Goal: Task Accomplishment & Management: Manage account settings

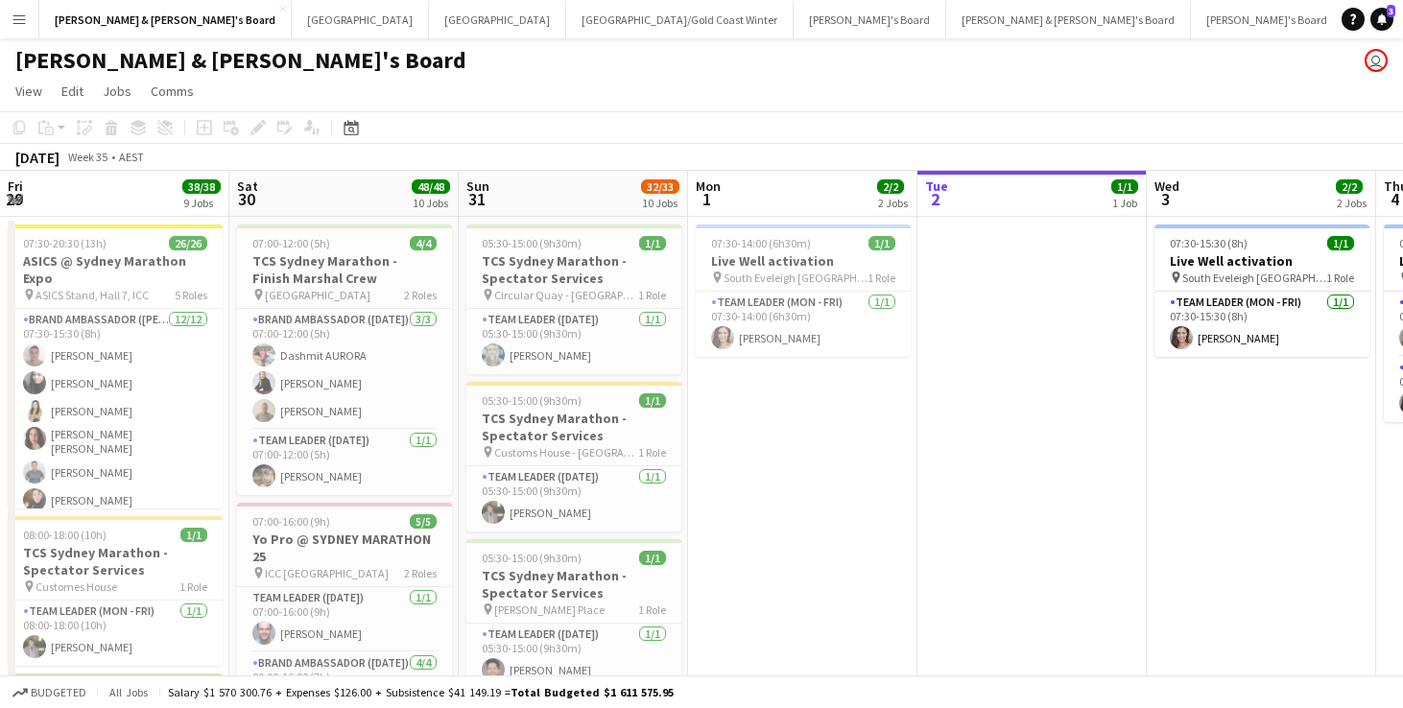
scroll to position [0, 459]
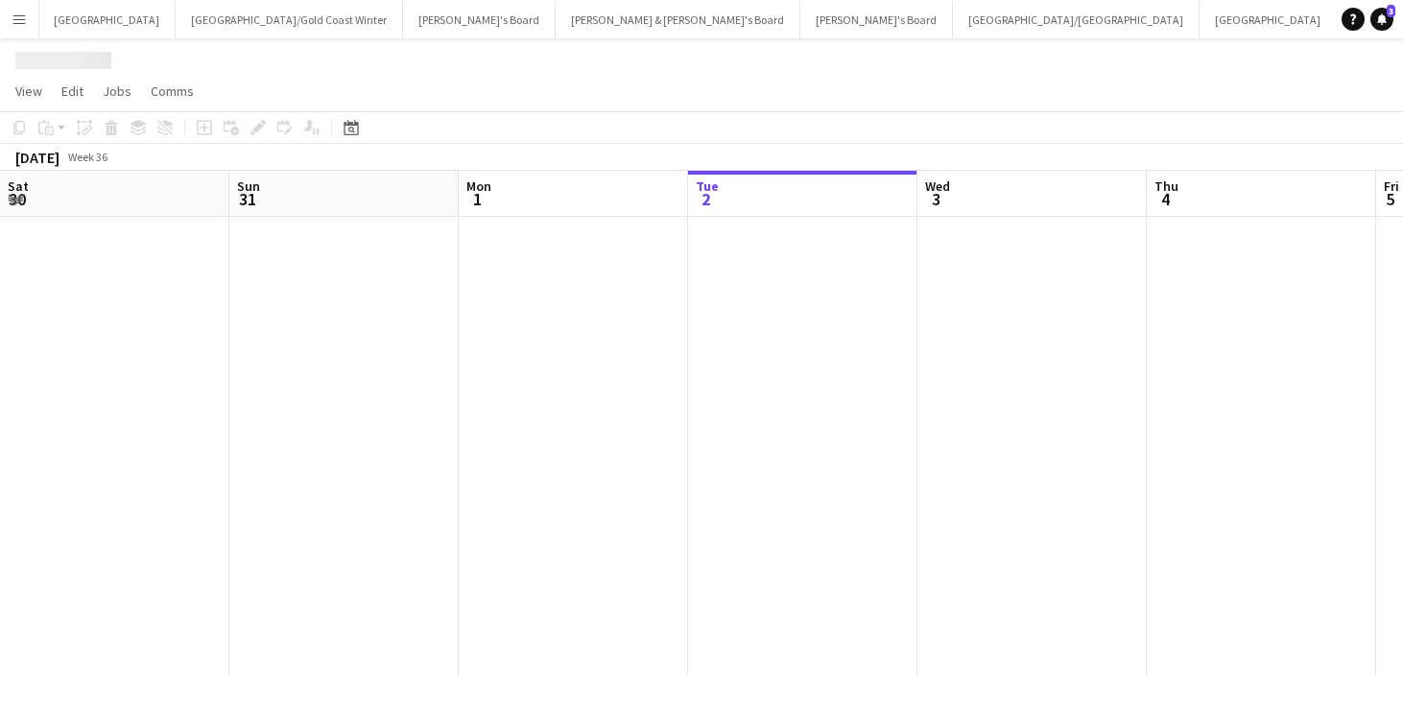
scroll to position [0, 459]
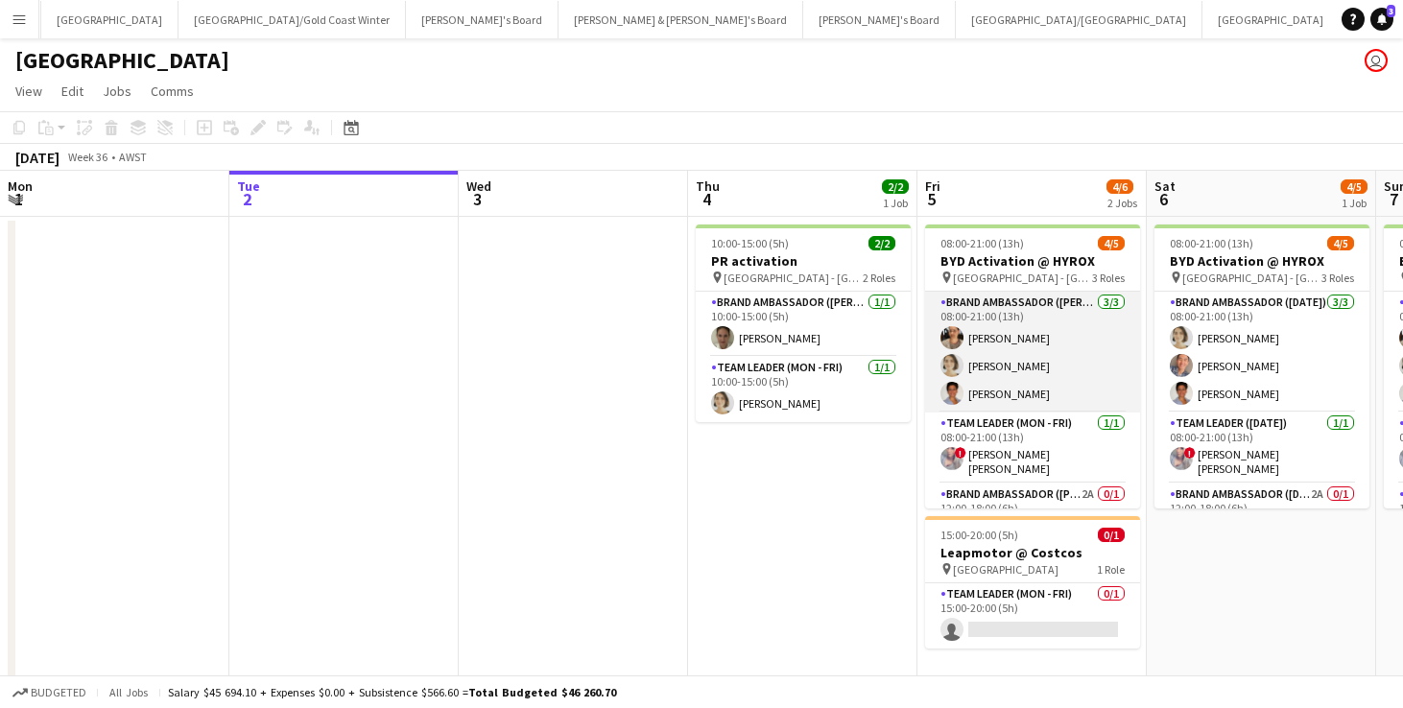
click at [1023, 339] on app-card-role "Brand Ambassador (Mon - Fri) [DATE] 08:00-21:00 (13h) [PERSON_NAME] [PERSON_NAM…" at bounding box center [1032, 352] width 215 height 121
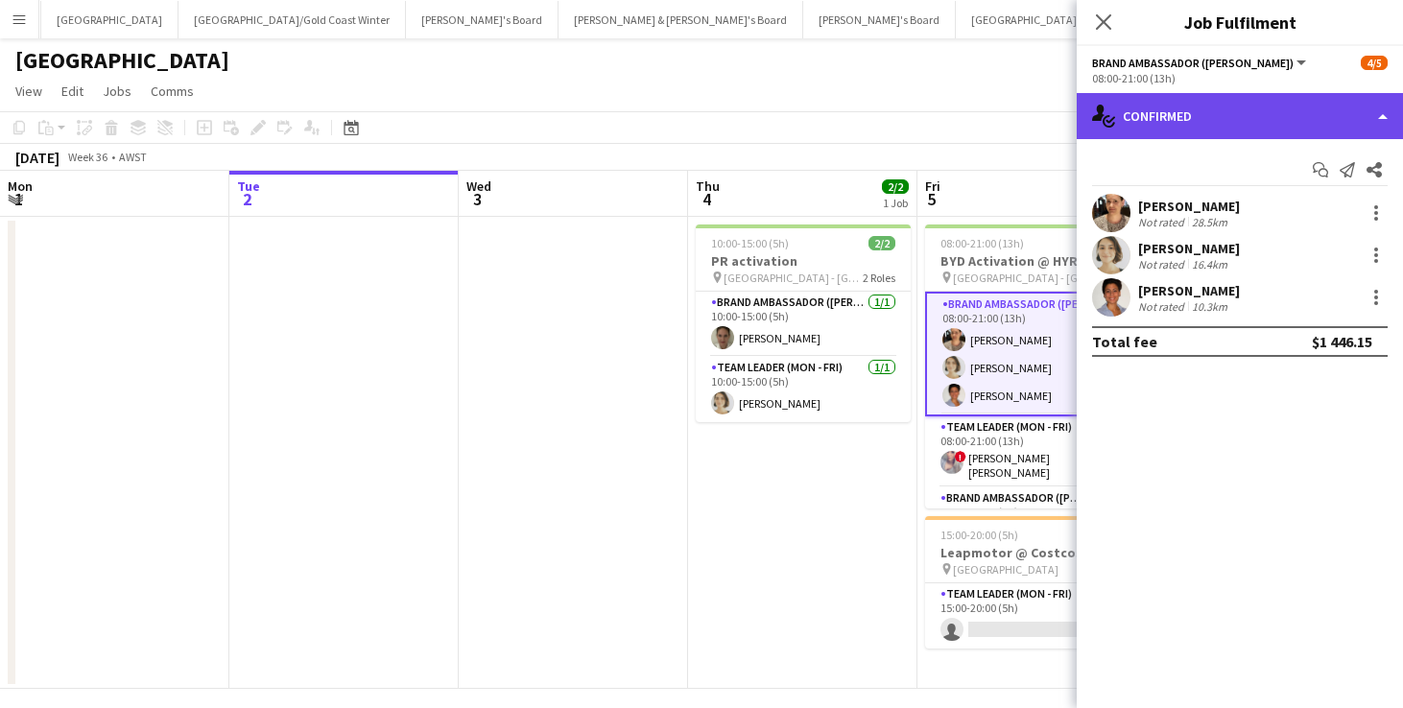
click at [1194, 106] on div "single-neutral-actions-check-2 Confirmed" at bounding box center [1240, 116] width 326 height 46
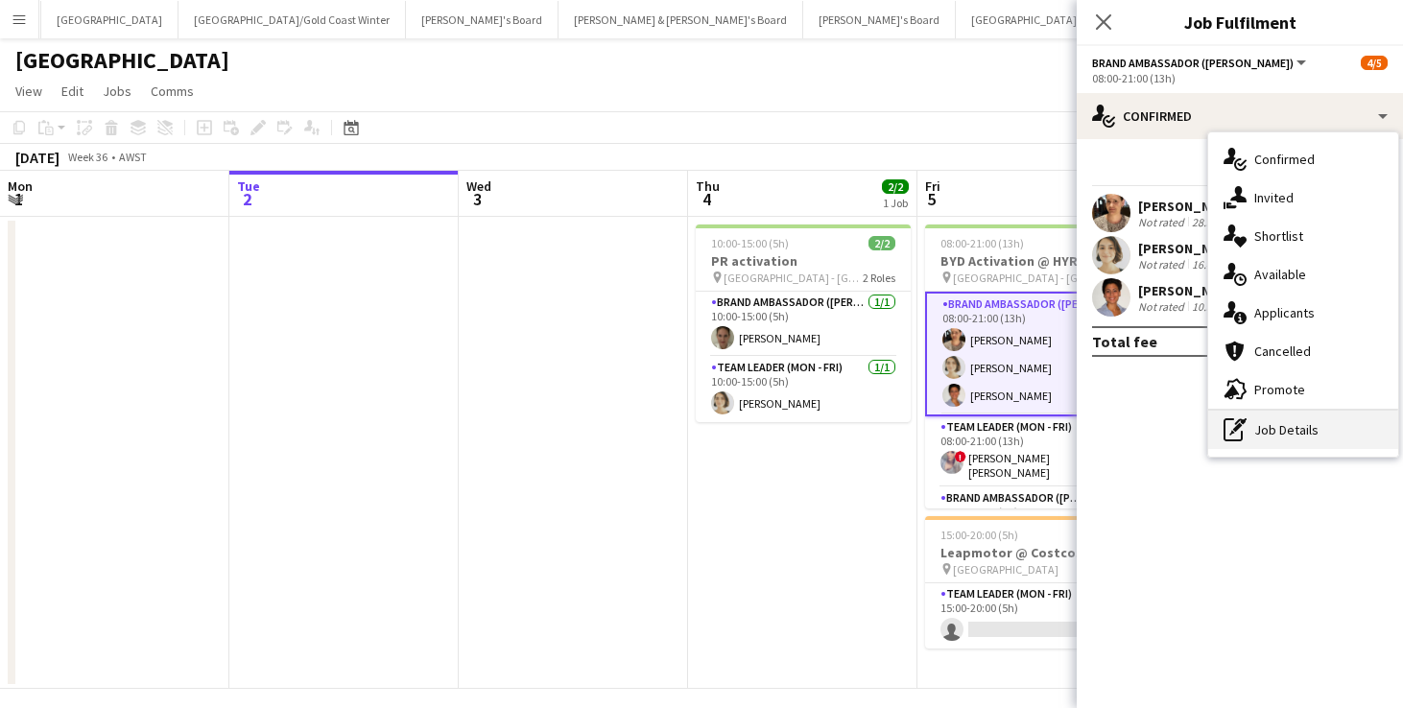
click at [1288, 437] on div "pen-write Job Details" at bounding box center [1303, 430] width 190 height 38
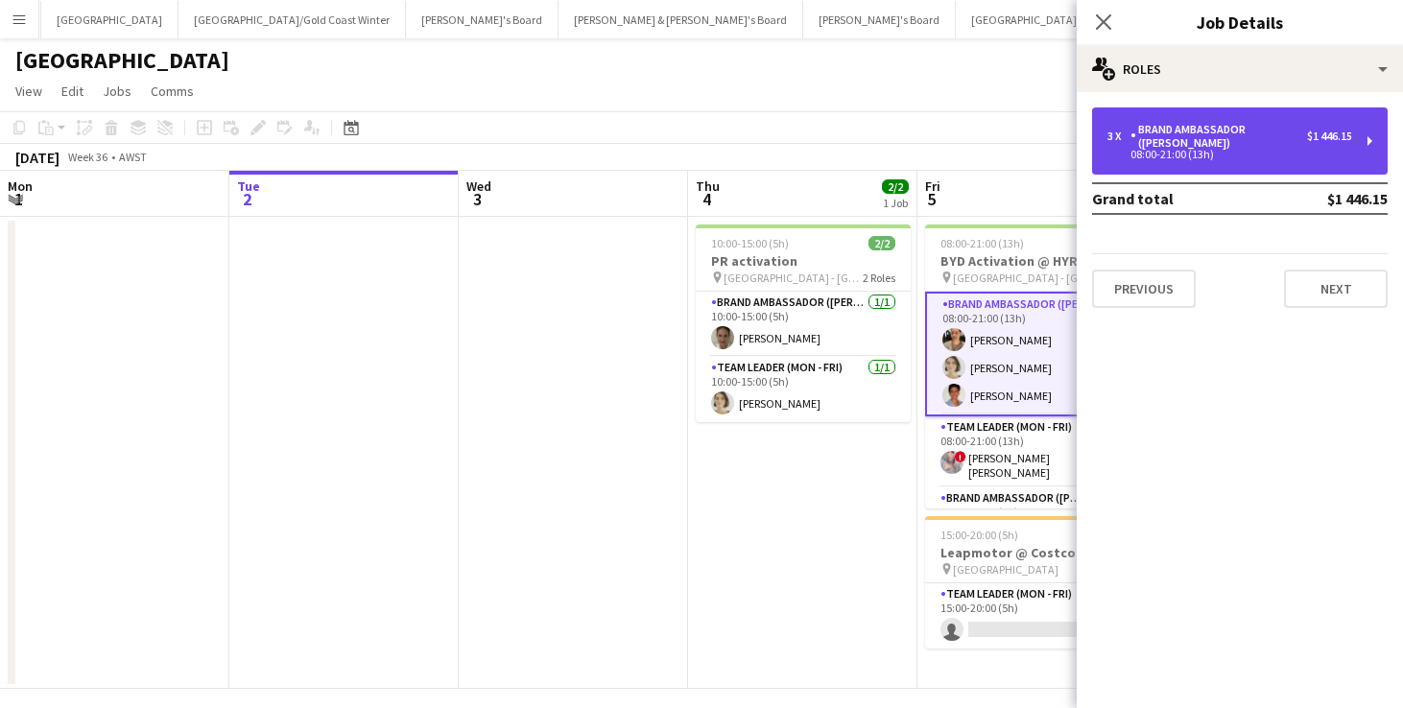
click at [1191, 145] on div "Brand Ambassador ([PERSON_NAME])" at bounding box center [1219, 136] width 177 height 27
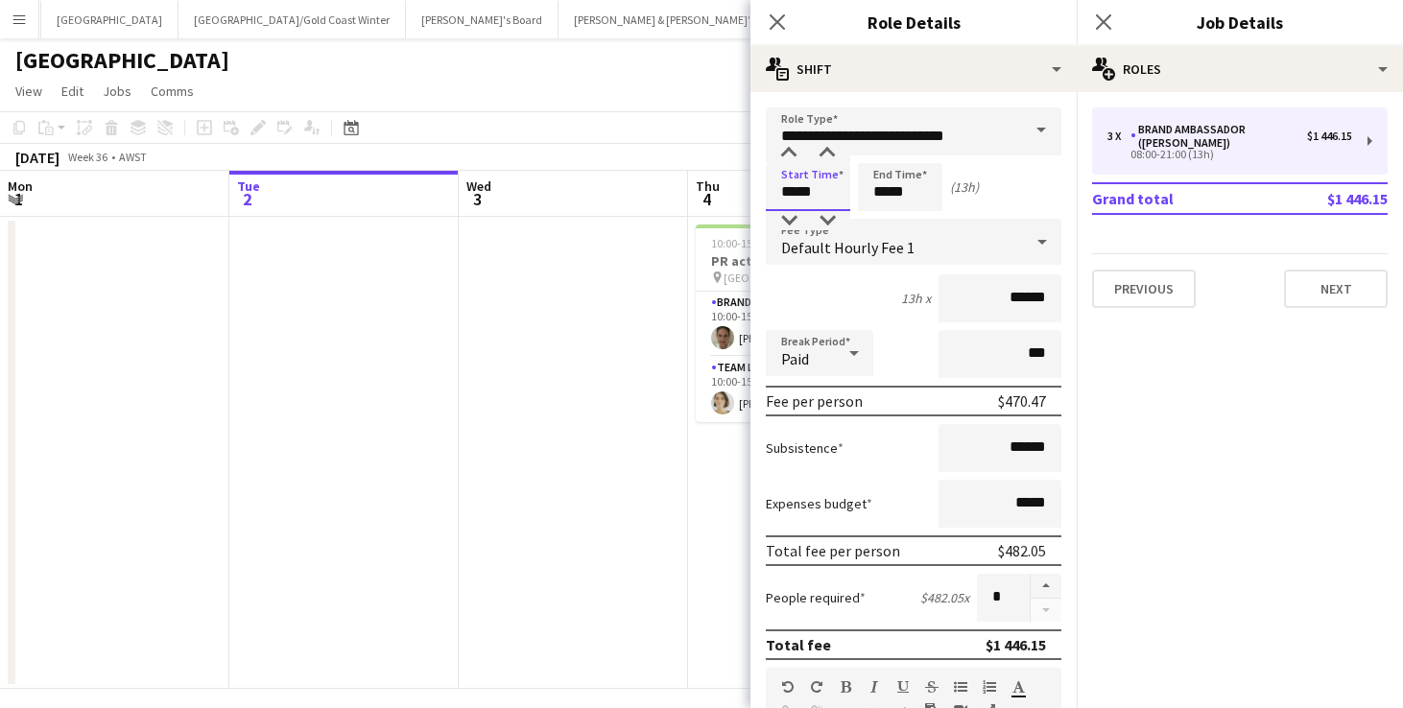
click at [791, 182] on input "*****" at bounding box center [808, 187] width 84 height 48
type input "*****"
click at [1342, 290] on button "Next" at bounding box center [1336, 289] width 104 height 38
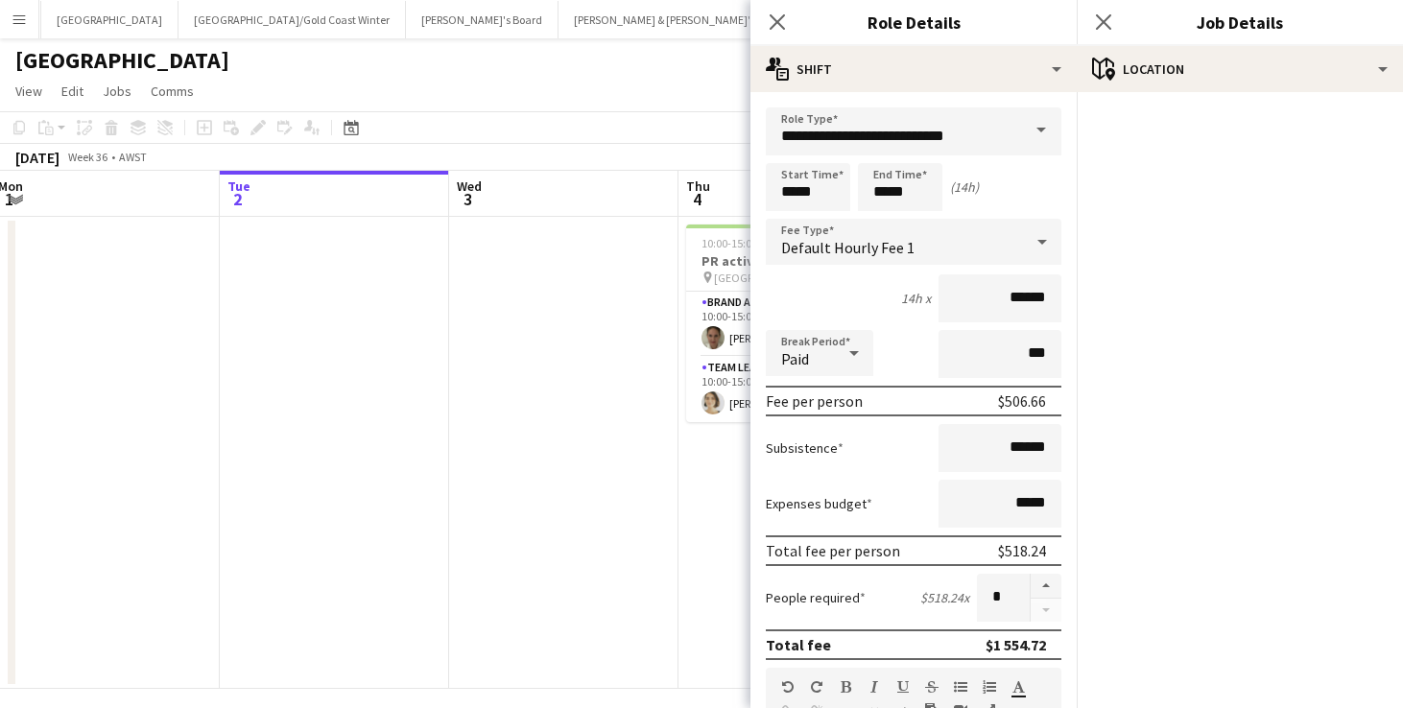
click at [602, 303] on app-date-cell at bounding box center [563, 453] width 229 height 472
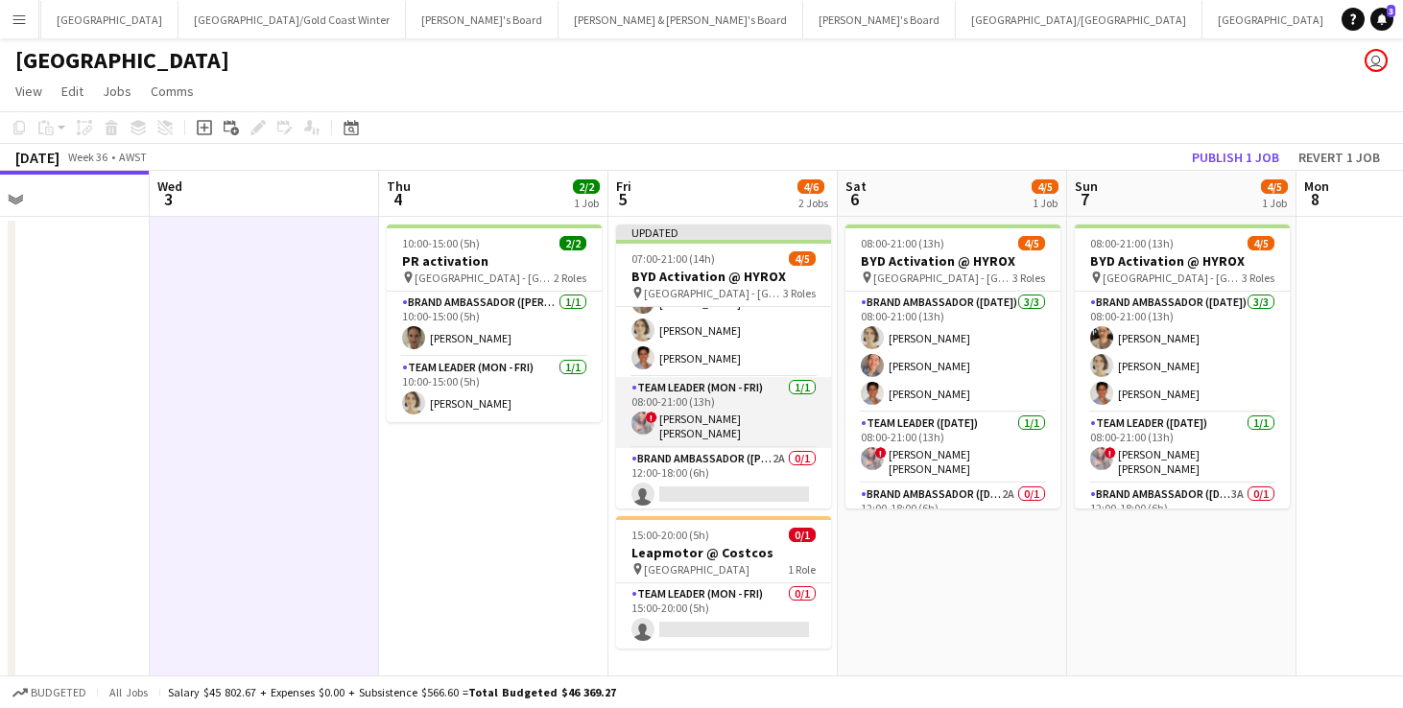
scroll to position [50, 0]
click at [734, 411] on app-card-role "Team Leader (Mon - Fri) [DATE] 08:00-21:00 (13h) ! [PERSON_NAME] [PERSON_NAME]" at bounding box center [723, 413] width 215 height 71
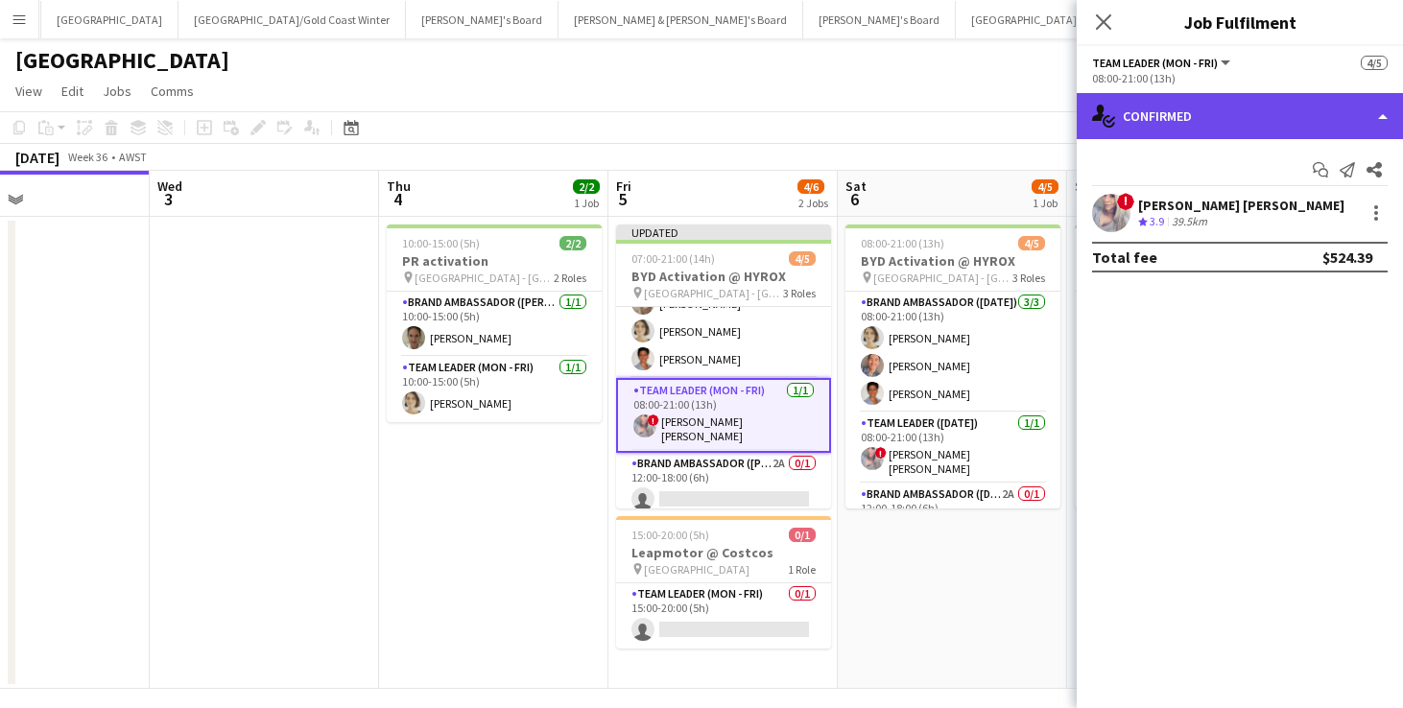
click at [1182, 127] on div "single-neutral-actions-check-2 Confirmed" at bounding box center [1240, 116] width 326 height 46
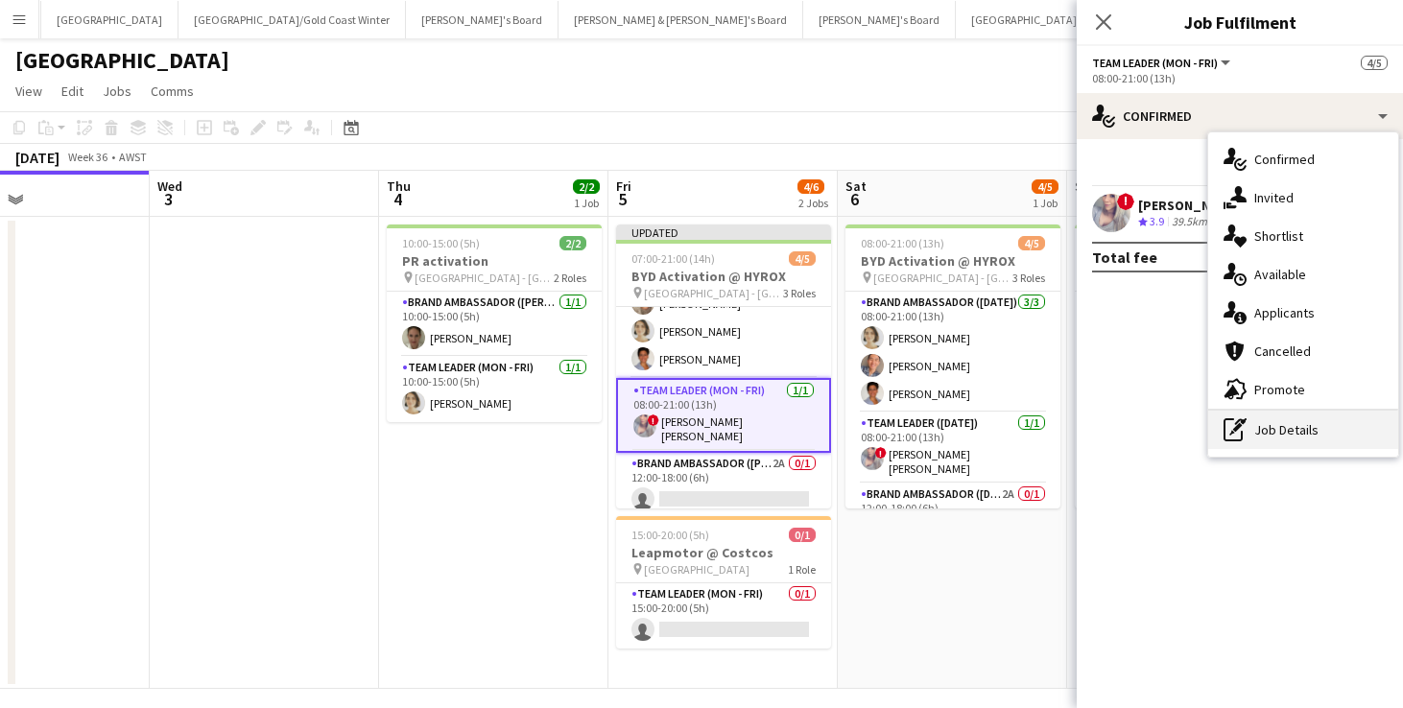
click at [1280, 442] on div "pen-write Job Details" at bounding box center [1303, 430] width 190 height 38
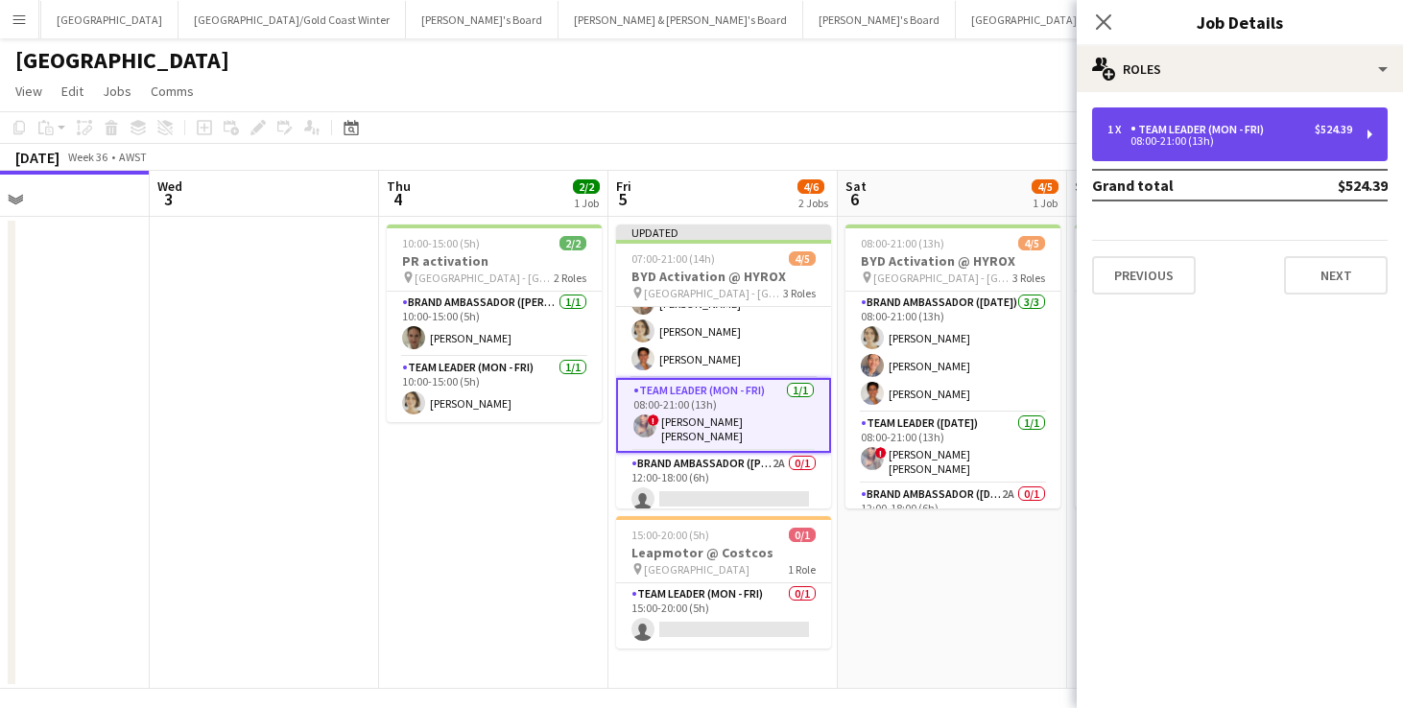
click at [1148, 134] on div "Team Leader (Mon - Fri)" at bounding box center [1201, 129] width 141 height 13
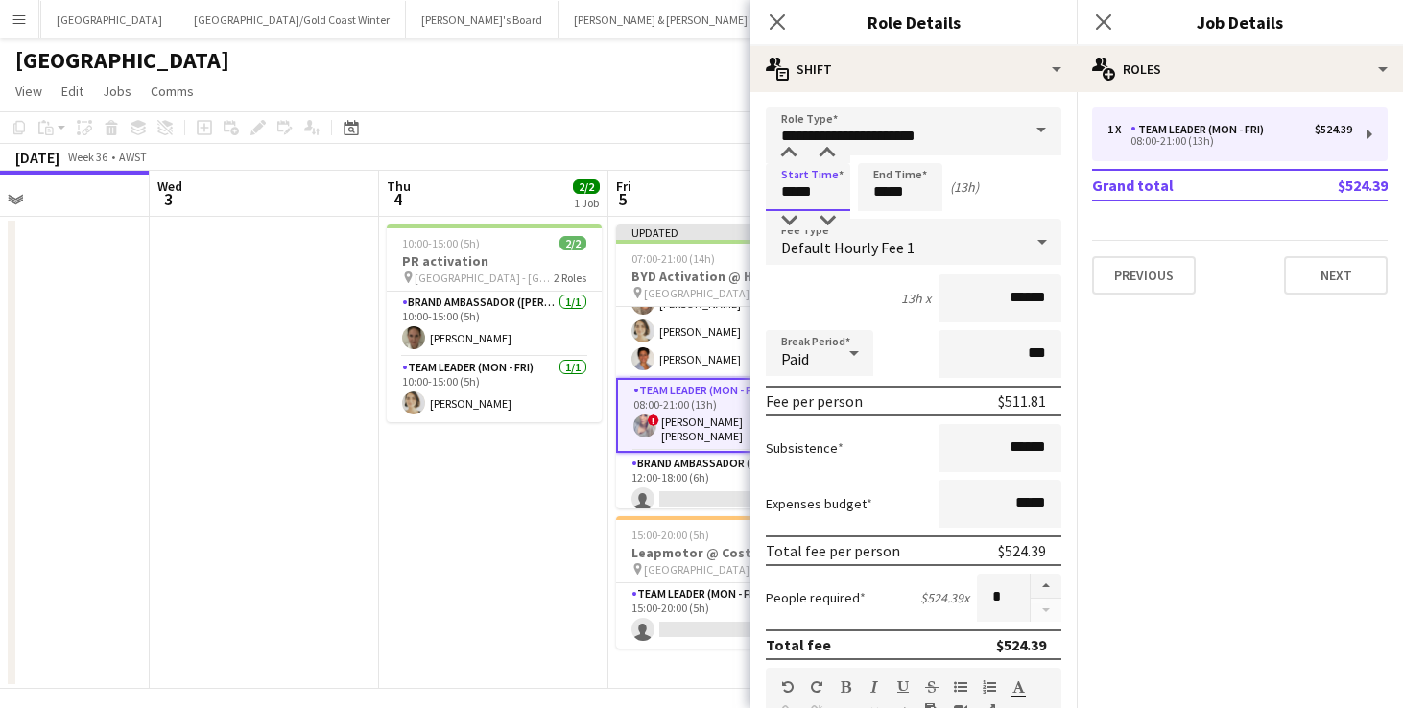
click at [786, 187] on input "*****" at bounding box center [808, 187] width 84 height 48
type input "*****"
click at [790, 222] on div at bounding box center [789, 220] width 38 height 19
click at [425, 546] on app-date-cell "10:00-15:00 (5h) 2/2 PR activation pin Perth - WA 2 Roles Brand Ambassador (Mon…" at bounding box center [493, 453] width 229 height 472
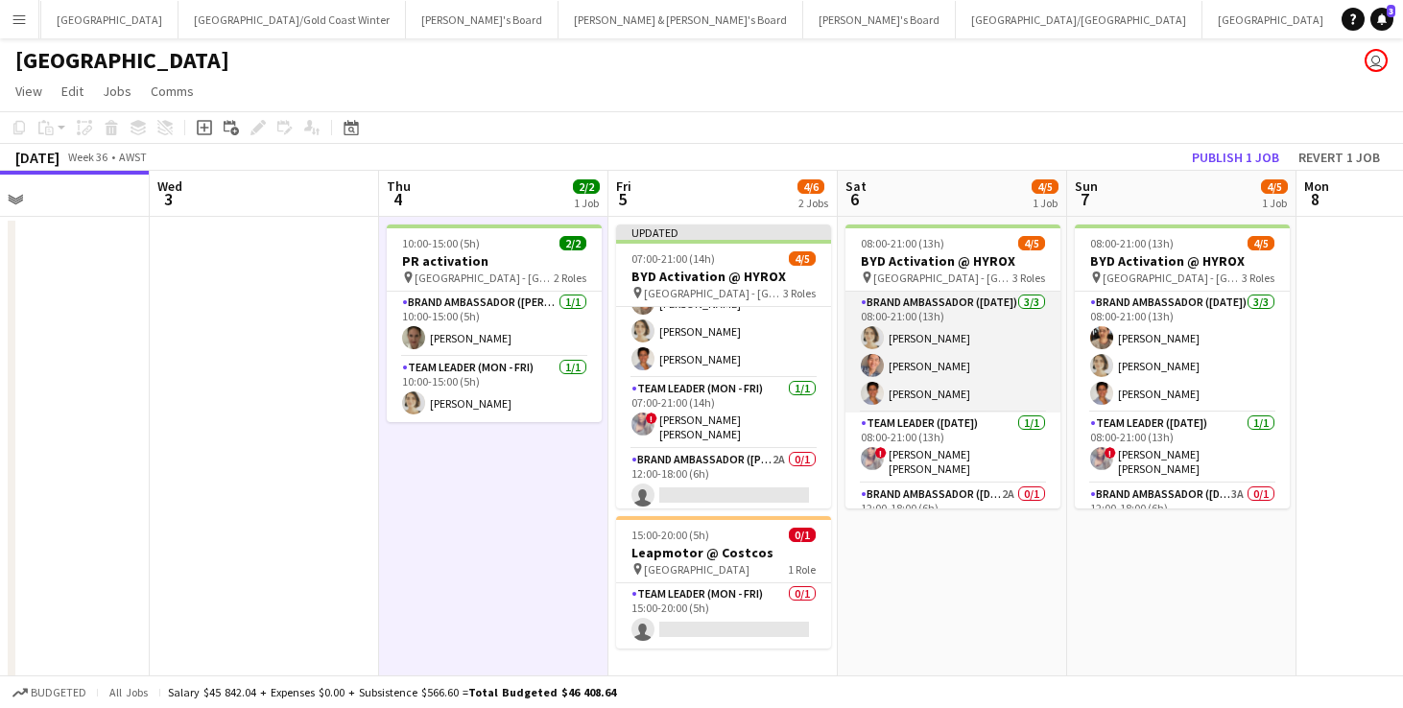
click at [945, 340] on app-card-role "Brand Ambassador ([DATE]) [DATE] 08:00-21:00 (13h) [PERSON_NAME] [PERSON_NAME] …" at bounding box center [953, 352] width 215 height 121
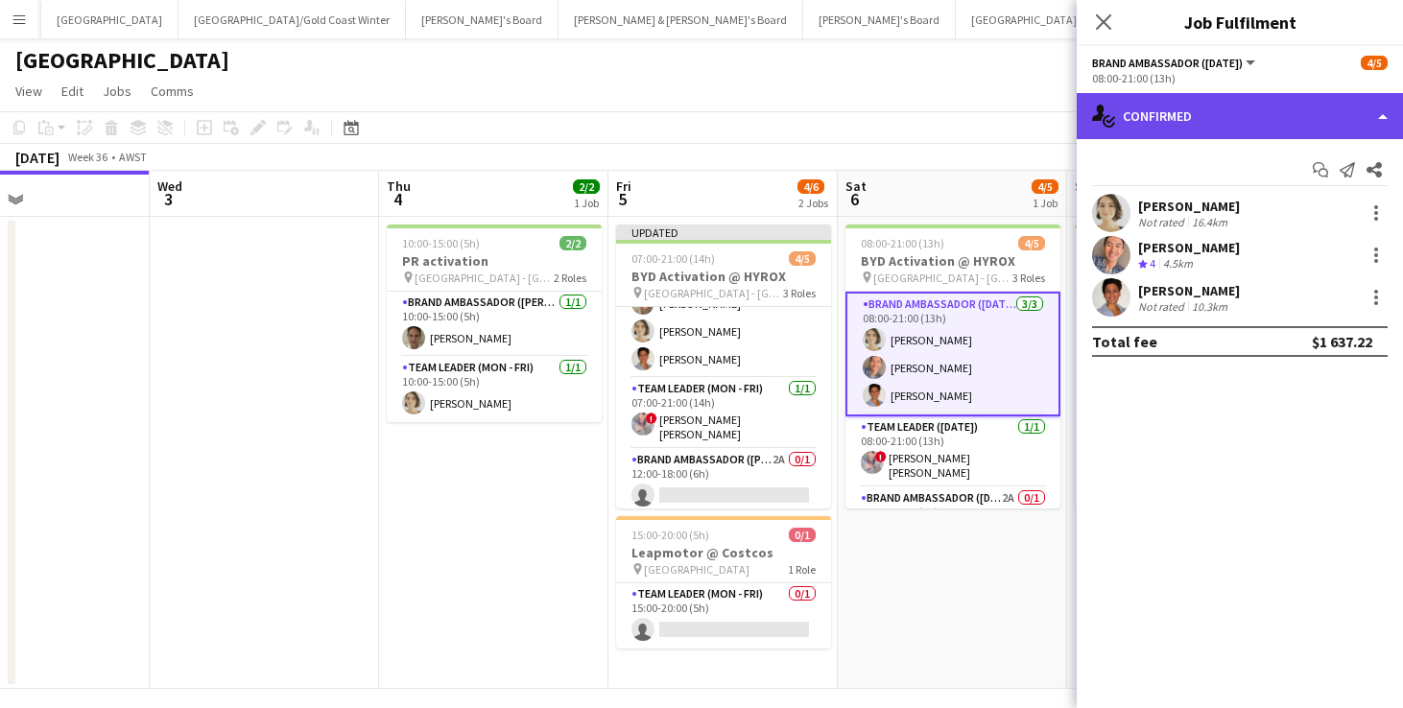
click at [1192, 111] on div "single-neutral-actions-check-2 Confirmed" at bounding box center [1240, 116] width 326 height 46
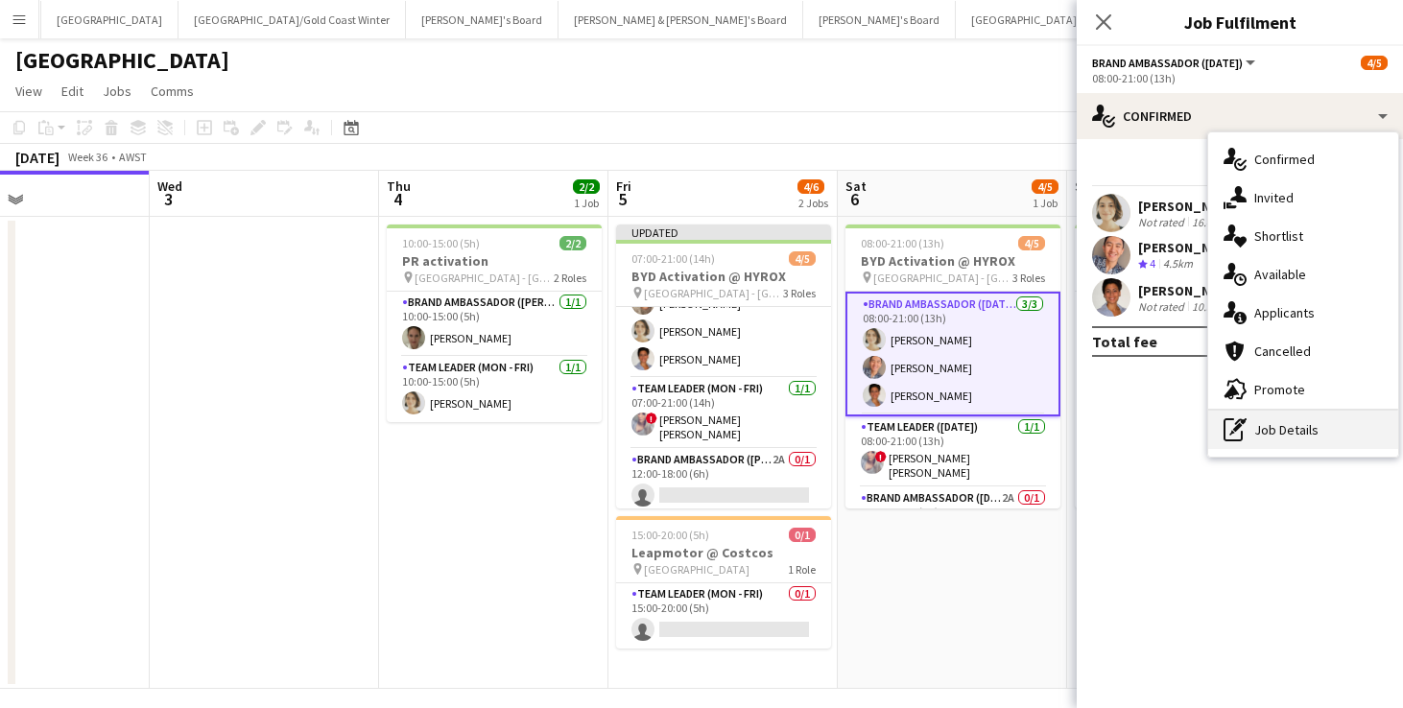
click at [1324, 427] on div "pen-write Job Details" at bounding box center [1303, 430] width 190 height 38
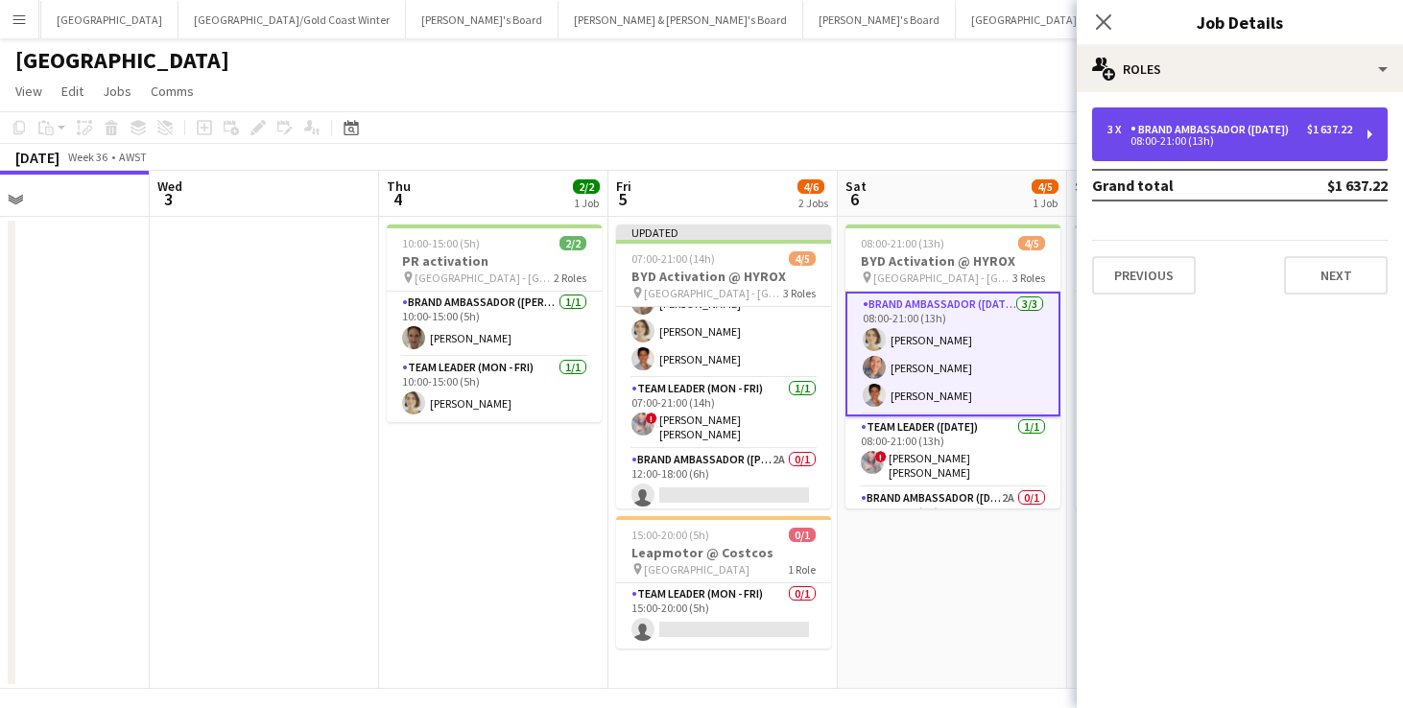
click at [1181, 136] on div "Brand Ambassador ([DATE])" at bounding box center [1214, 129] width 166 height 13
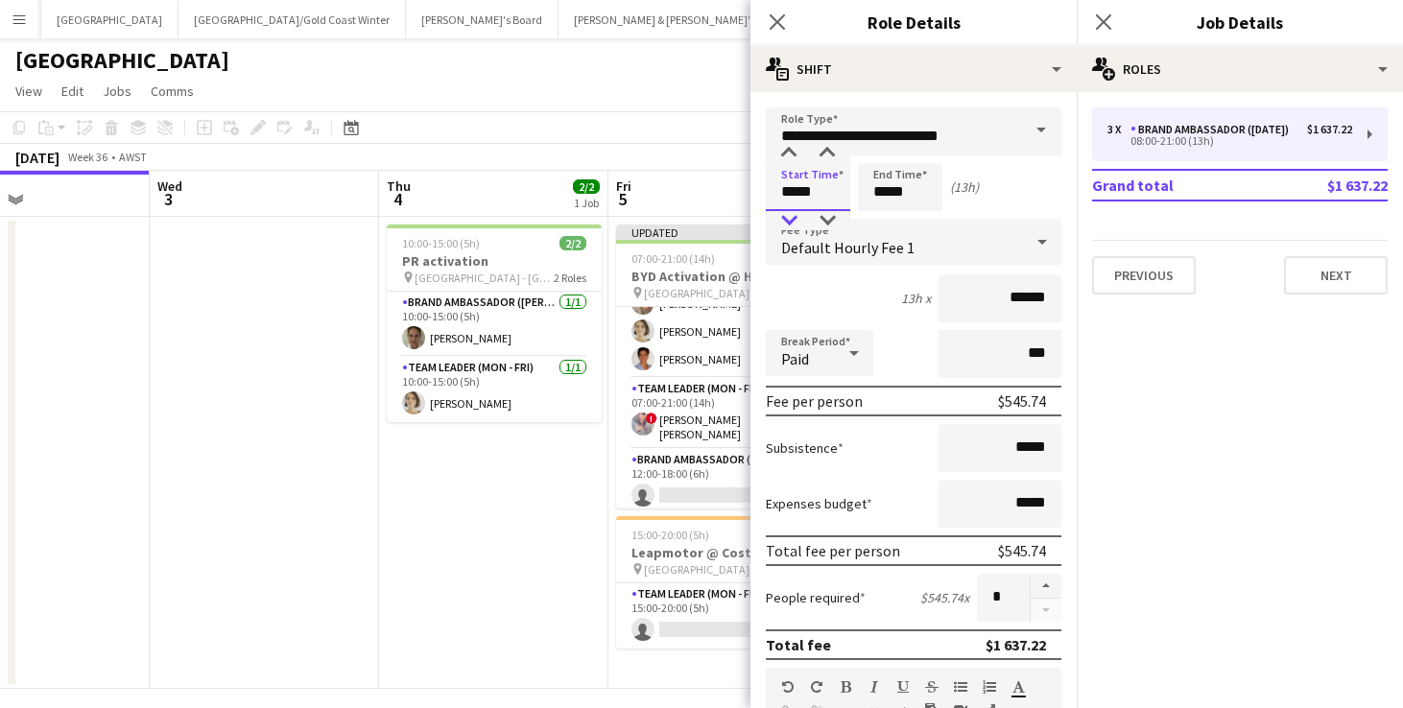
click at [790, 221] on div at bounding box center [789, 220] width 38 height 19
click at [829, 155] on div at bounding box center [827, 153] width 38 height 19
type input "*****"
click at [829, 155] on div at bounding box center [827, 153] width 38 height 19
click at [430, 598] on app-date-cell "10:00-15:00 (5h) 2/2 PR activation pin Perth - WA 2 Roles Brand Ambassador (Mon…" at bounding box center [493, 453] width 229 height 472
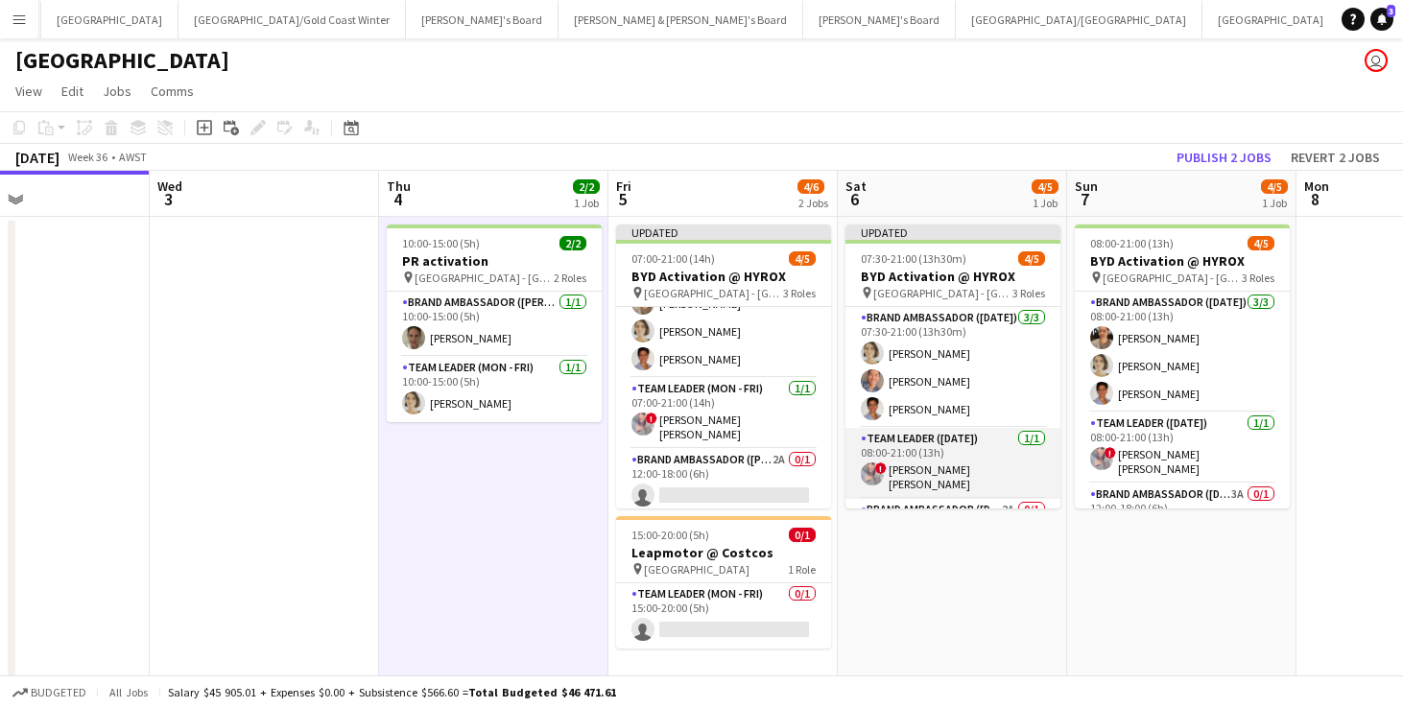
click at [933, 459] on app-card-role "Team Leader ([DATE]) [DATE] 08:00-21:00 (13h) ! [PERSON_NAME] [PERSON_NAME]" at bounding box center [953, 463] width 215 height 71
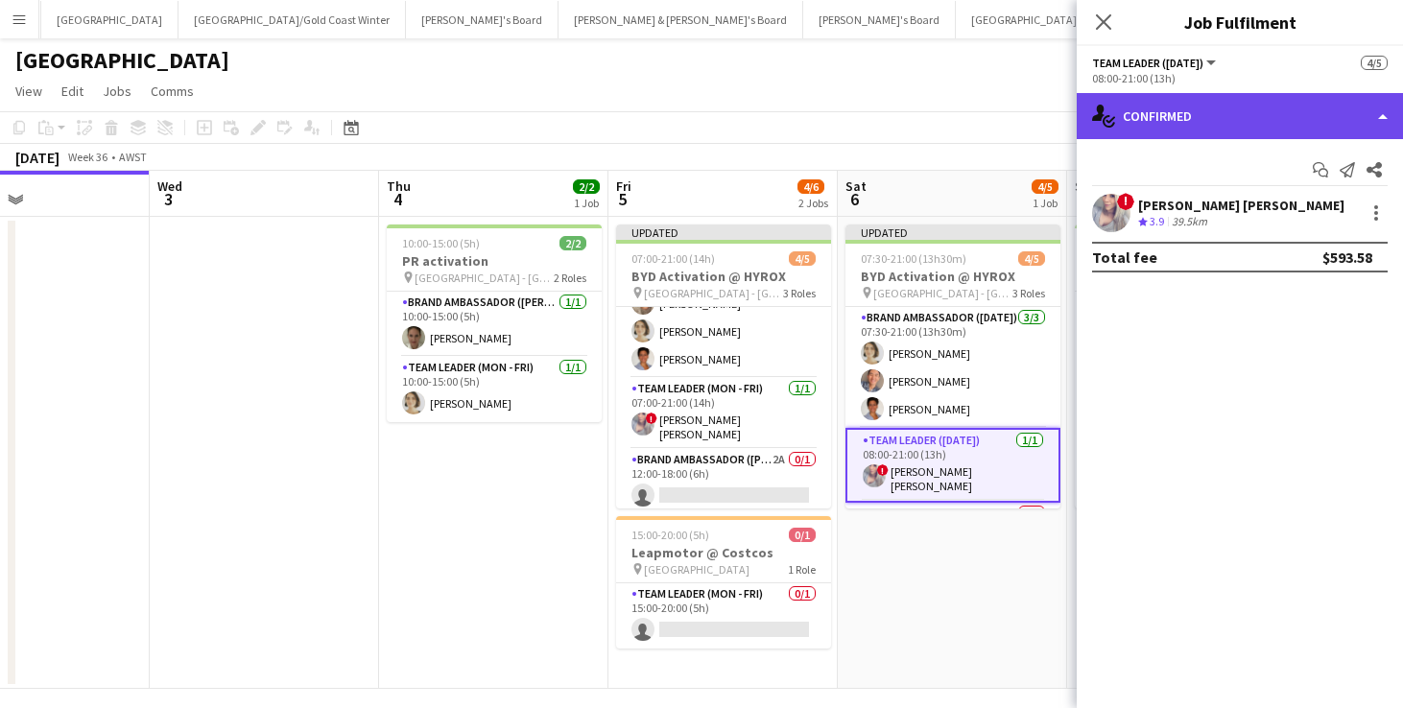
click at [1207, 117] on div "single-neutral-actions-check-2 Confirmed" at bounding box center [1240, 116] width 326 height 46
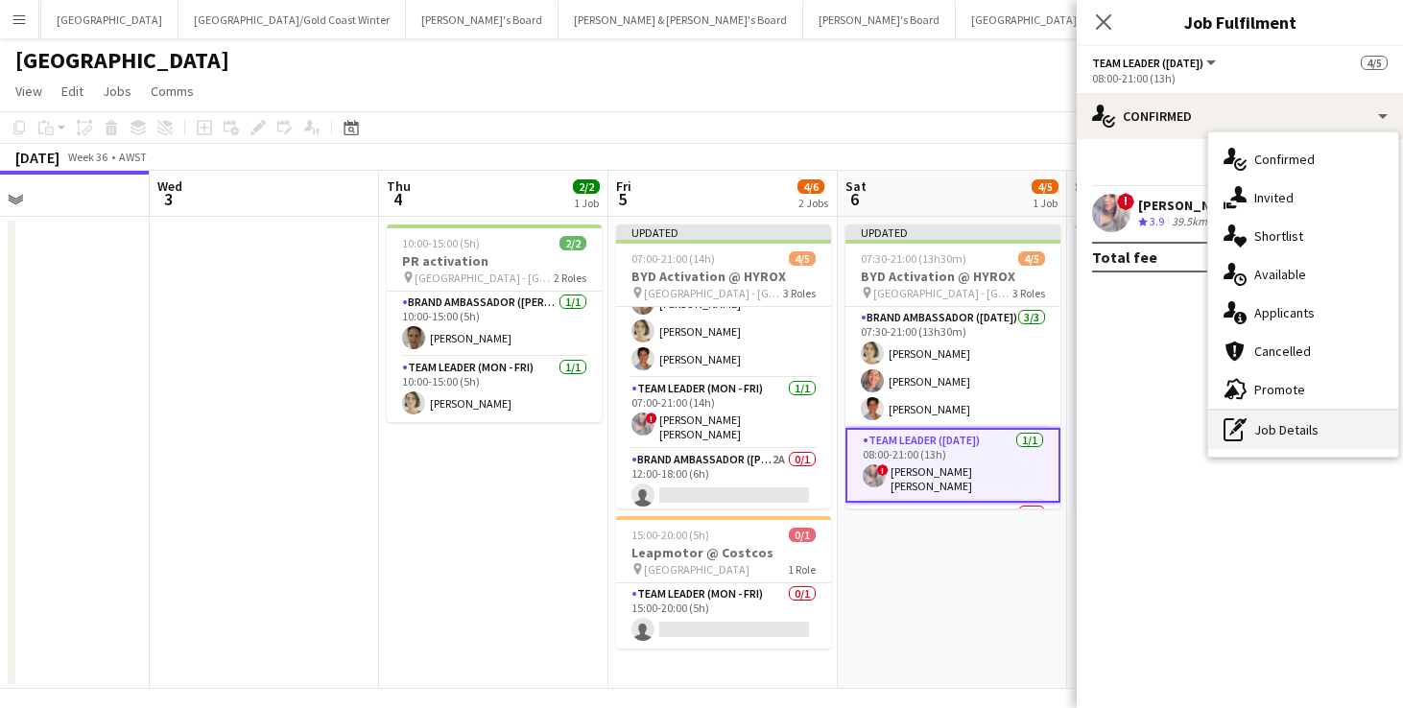
click at [1296, 431] on div "pen-write Job Details" at bounding box center [1303, 430] width 190 height 38
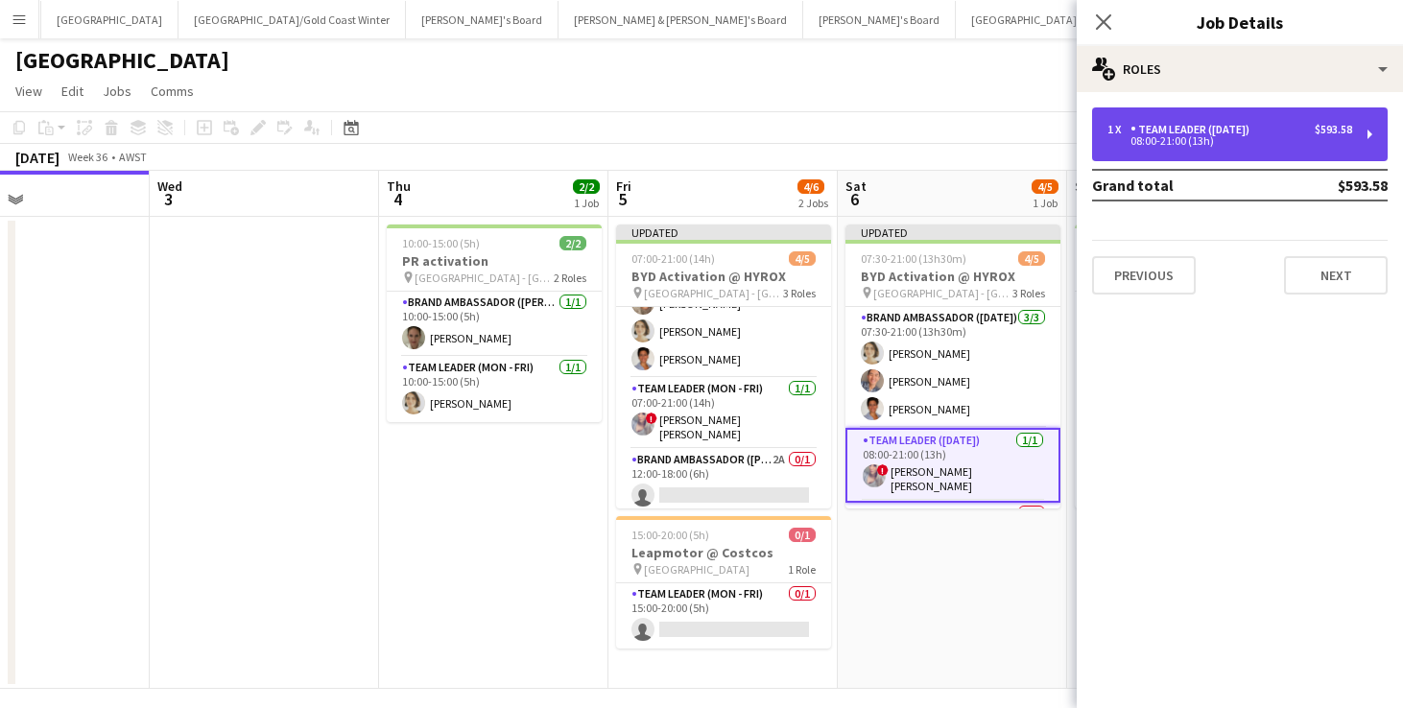
click at [1209, 151] on div "1 x Team Leader ([DATE]) $593.58 08:00-21:00 (13h)" at bounding box center [1240, 134] width 296 height 54
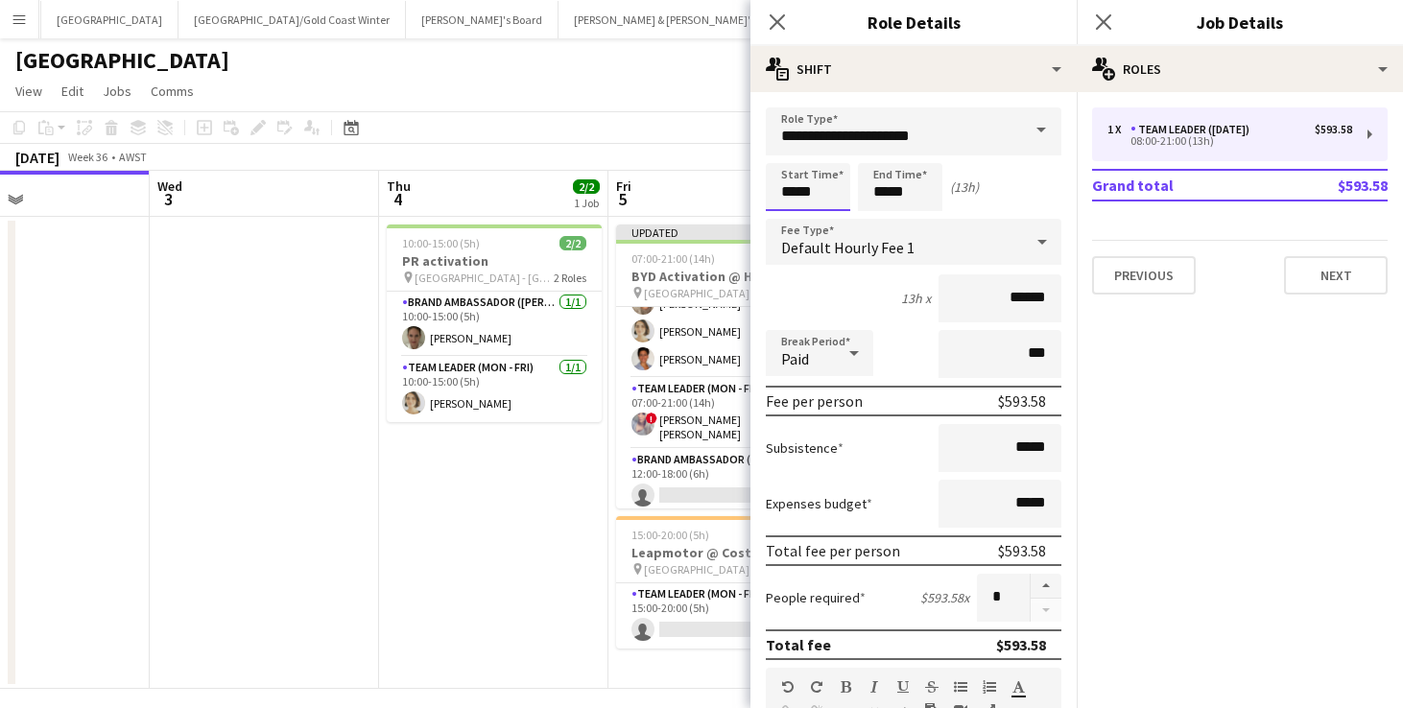
click at [789, 187] on input "*****" at bounding box center [808, 187] width 84 height 48
click at [828, 156] on div at bounding box center [827, 153] width 38 height 19
type input "*****"
click at [828, 156] on div at bounding box center [827, 153] width 38 height 19
click at [509, 562] on app-date-cell "10:00-15:00 (5h) 2/2 PR activation pin Perth - WA 2 Roles Brand Ambassador (Mon…" at bounding box center [493, 453] width 229 height 472
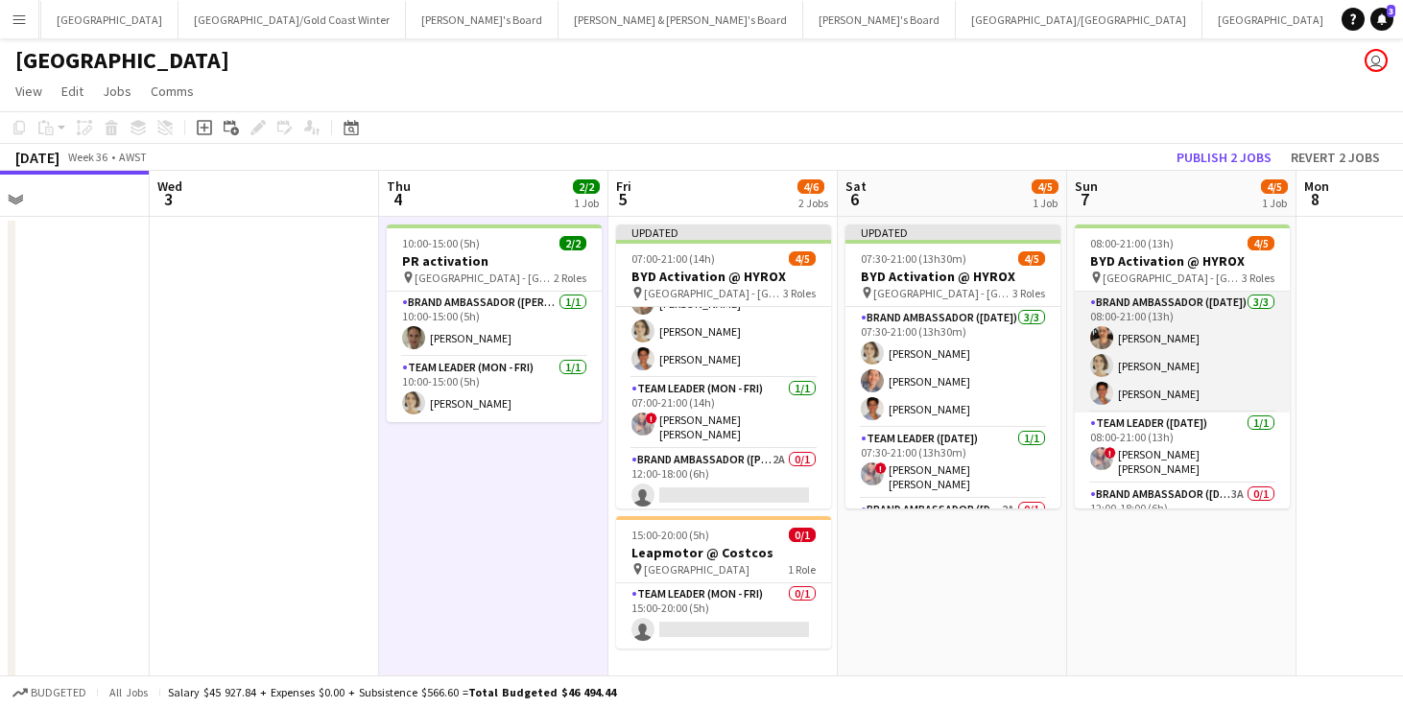
click at [1167, 345] on app-card-role "Brand Ambassador ([DATE]) [DATE] 08:00-21:00 (13h) [PERSON_NAME] [PERSON_NAME] …" at bounding box center [1182, 352] width 215 height 121
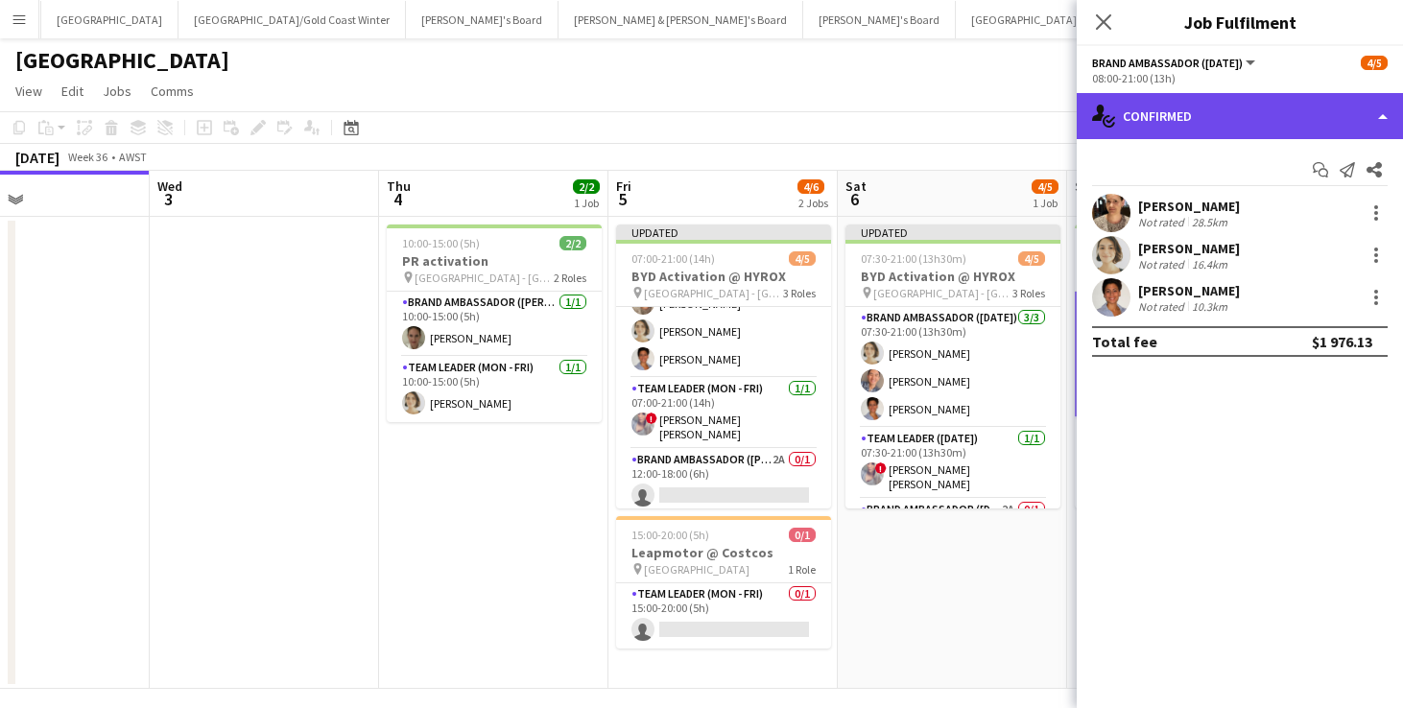
click at [1200, 113] on div "single-neutral-actions-check-2 Confirmed" at bounding box center [1240, 116] width 326 height 46
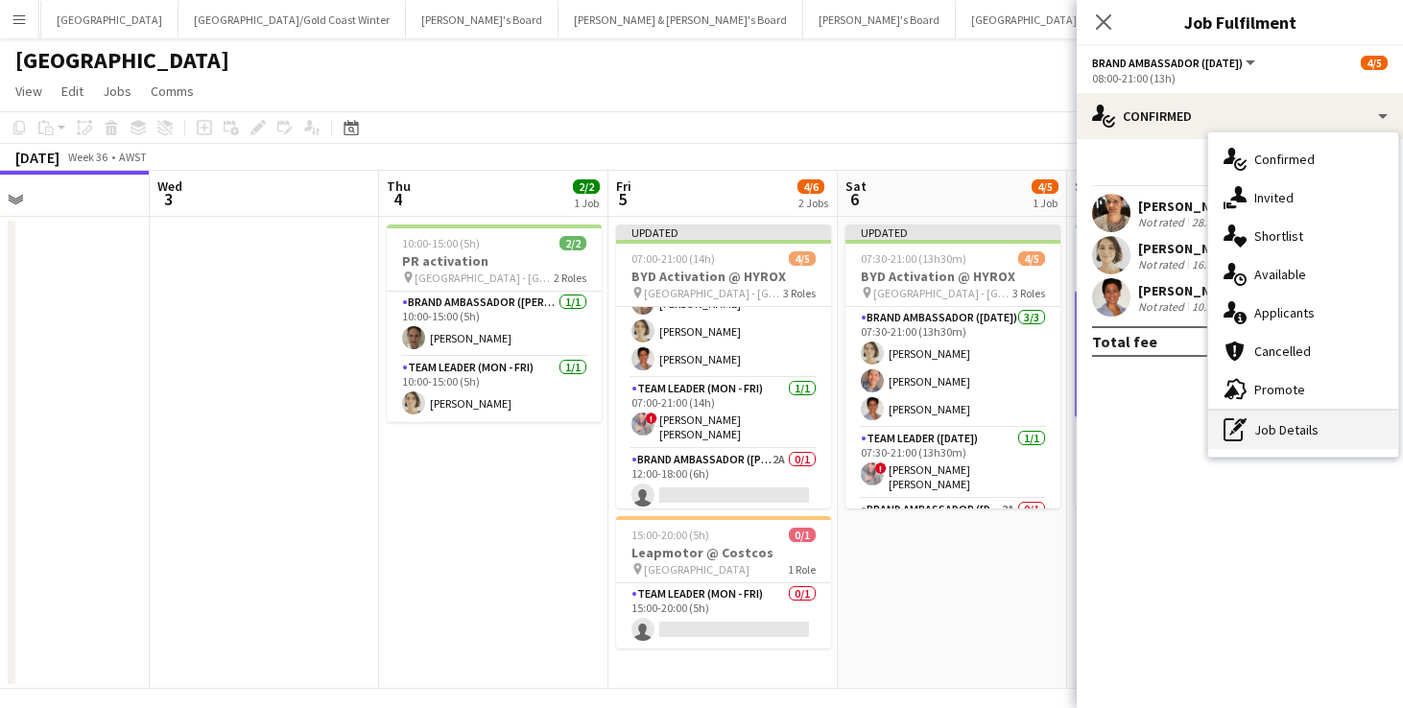
click at [1286, 426] on div "pen-write Job Details" at bounding box center [1303, 430] width 190 height 38
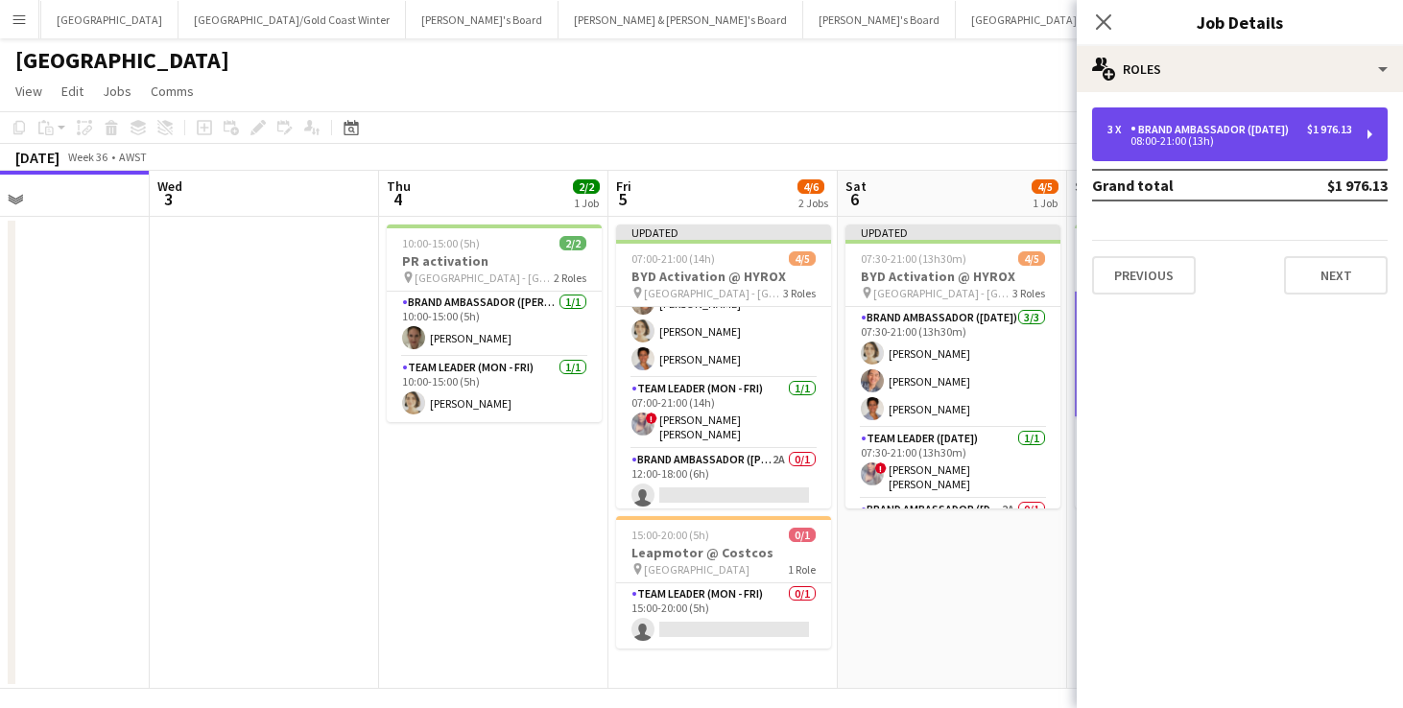
click at [1242, 145] on div "08:00-21:00 (13h)" at bounding box center [1230, 141] width 245 height 10
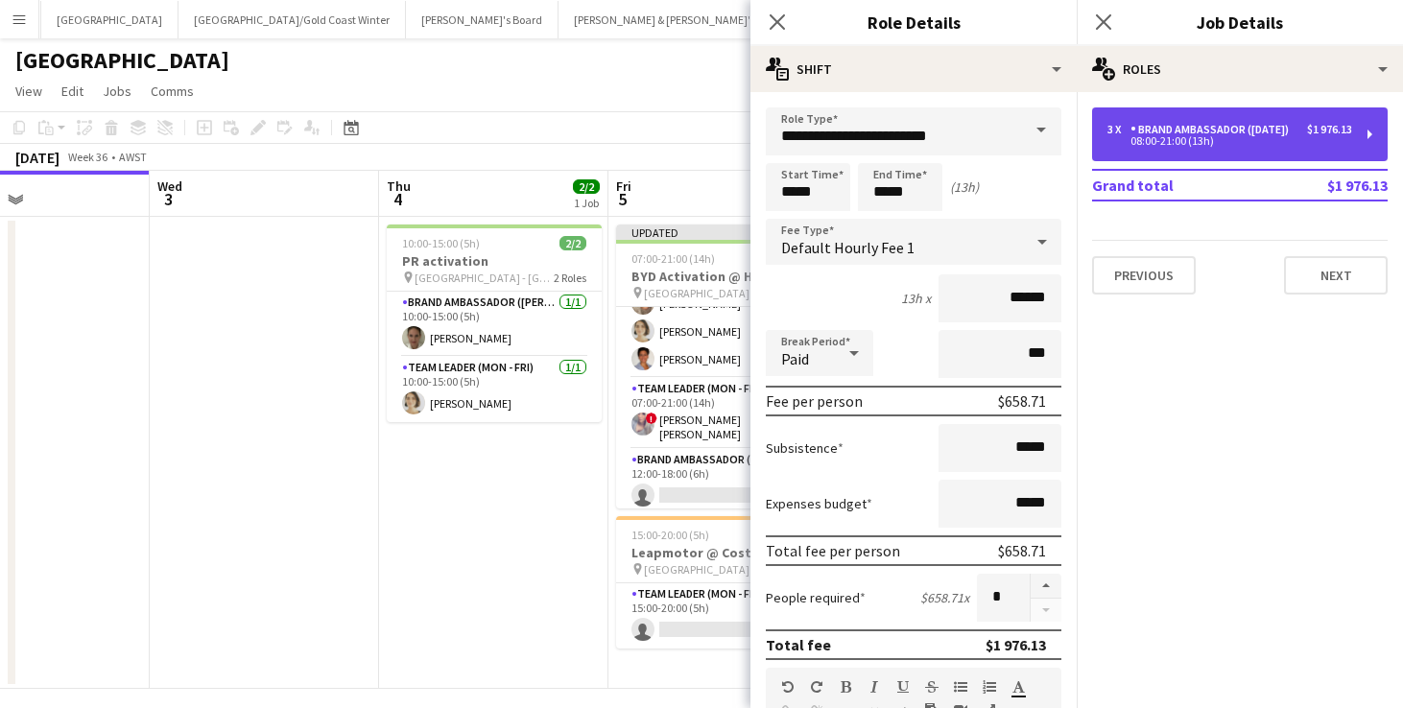
click at [1160, 137] on div "08:00-21:00 (13h)" at bounding box center [1230, 141] width 245 height 10
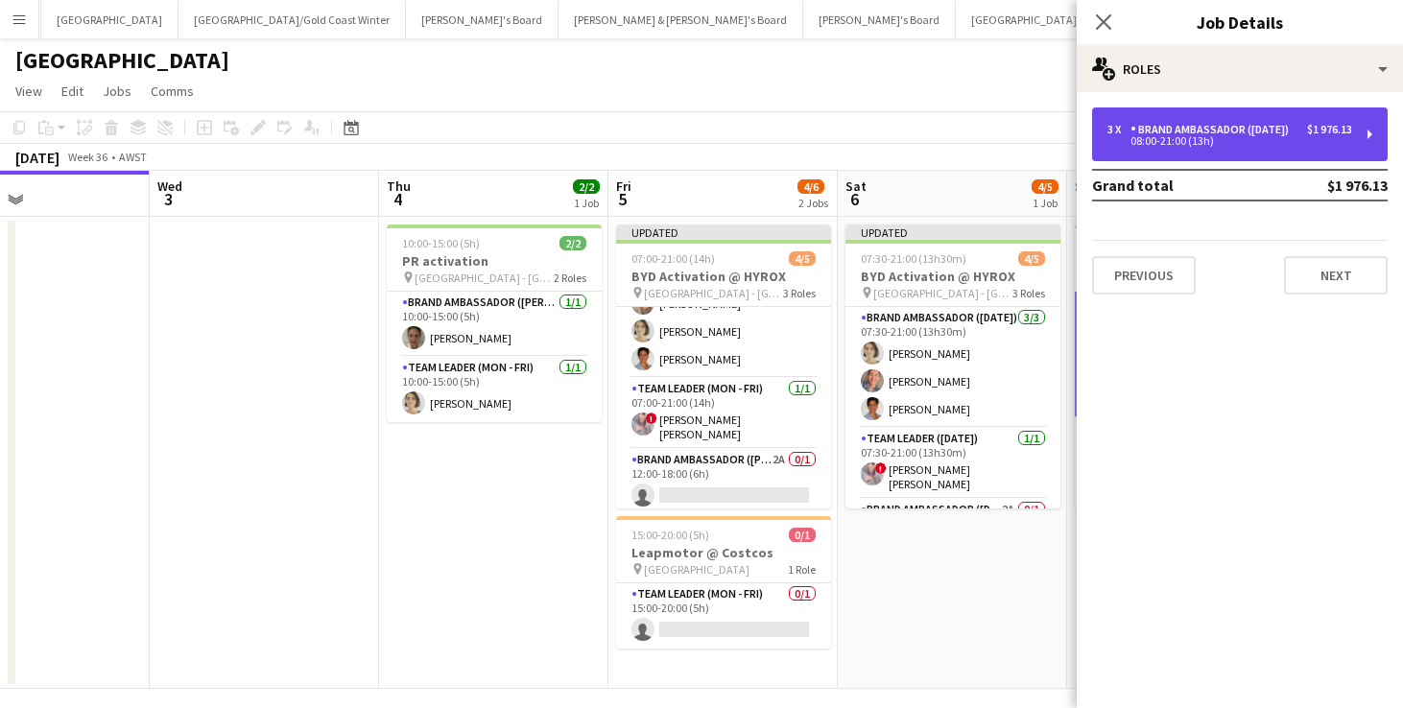
click at [1160, 137] on div "08:00-21:00 (13h)" at bounding box center [1230, 141] width 245 height 10
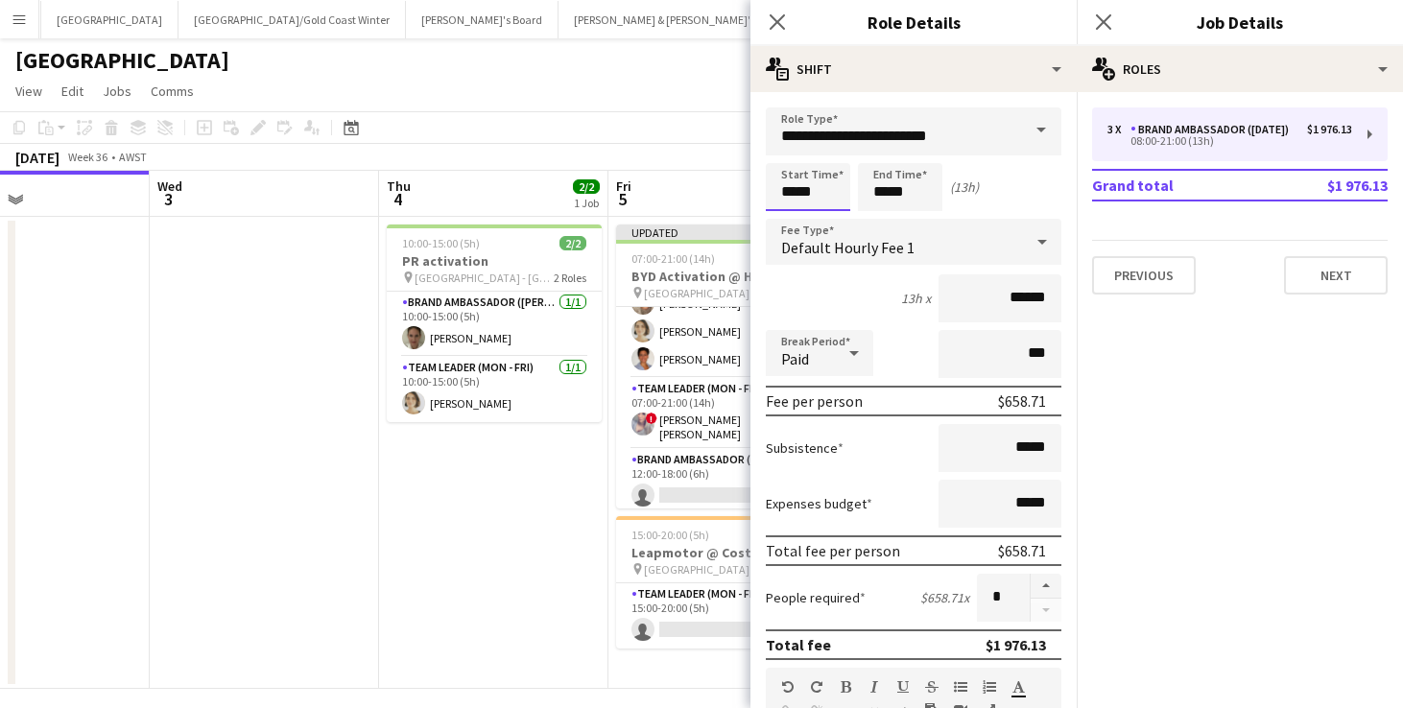
click at [795, 186] on input "*****" at bounding box center [808, 187] width 84 height 48
click at [792, 212] on div at bounding box center [789, 220] width 38 height 19
click at [826, 152] on div at bounding box center [827, 153] width 38 height 19
type input "*****"
click at [826, 152] on div at bounding box center [827, 153] width 38 height 19
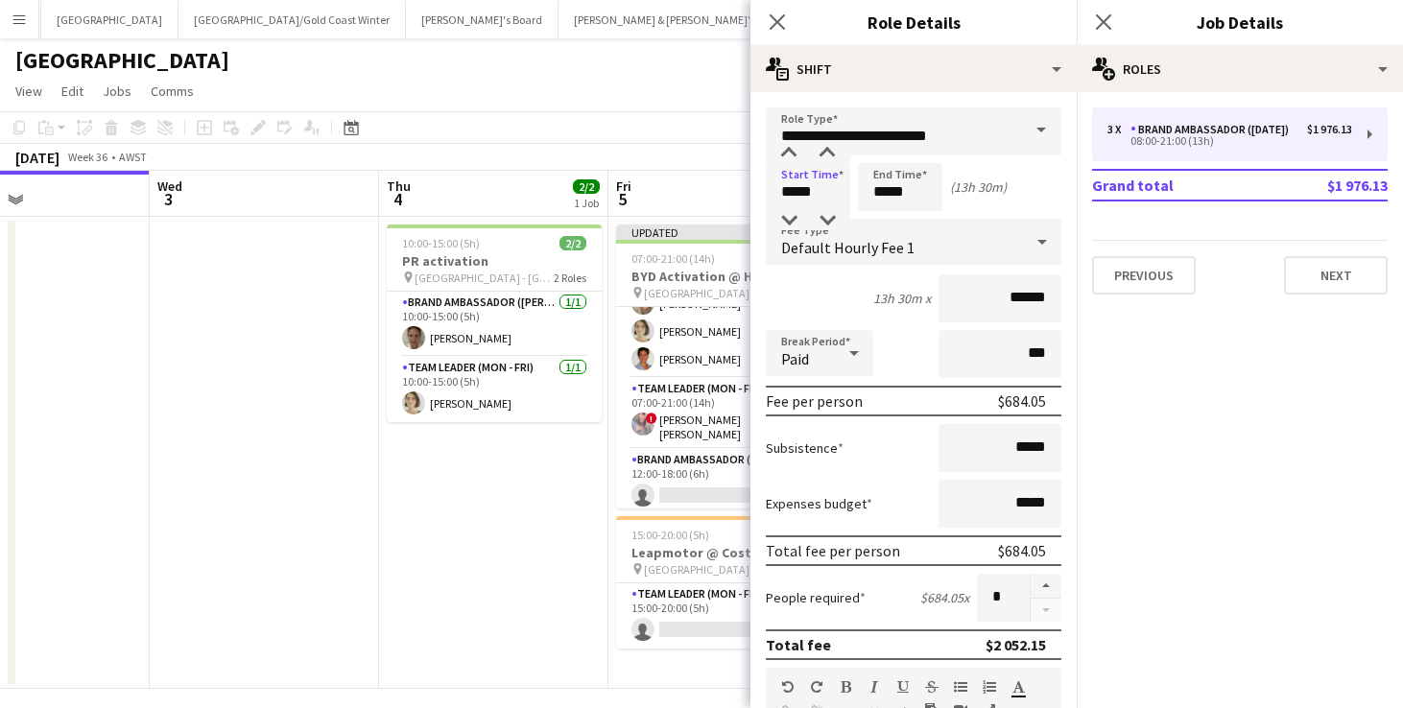
click at [556, 442] on app-date-cell "10:00-15:00 (5h) 2/2 PR activation pin Perth - WA 2 Roles Brand Ambassador (Mon…" at bounding box center [493, 453] width 229 height 472
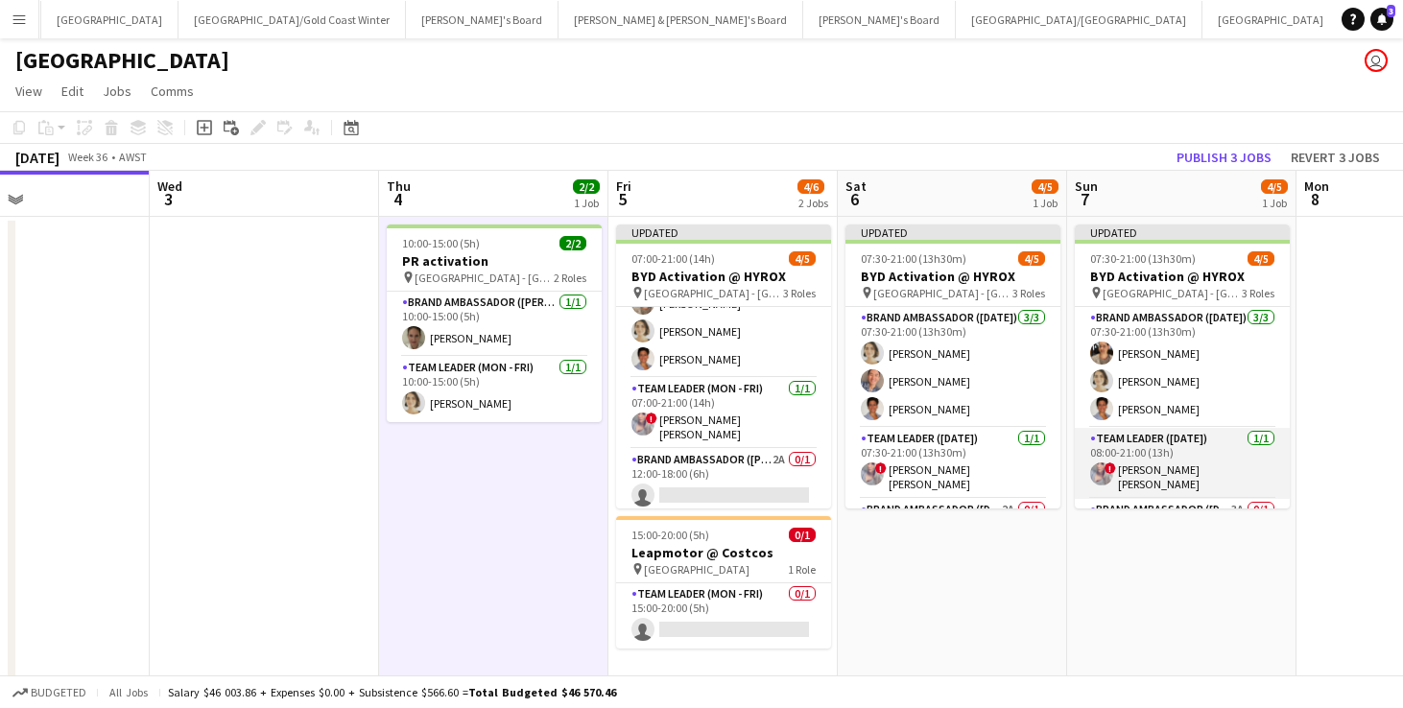
click at [1151, 468] on app-card-role "Team Leader ([DATE]) [DATE] 08:00-21:00 (13h) ! [PERSON_NAME] [PERSON_NAME]" at bounding box center [1182, 463] width 215 height 71
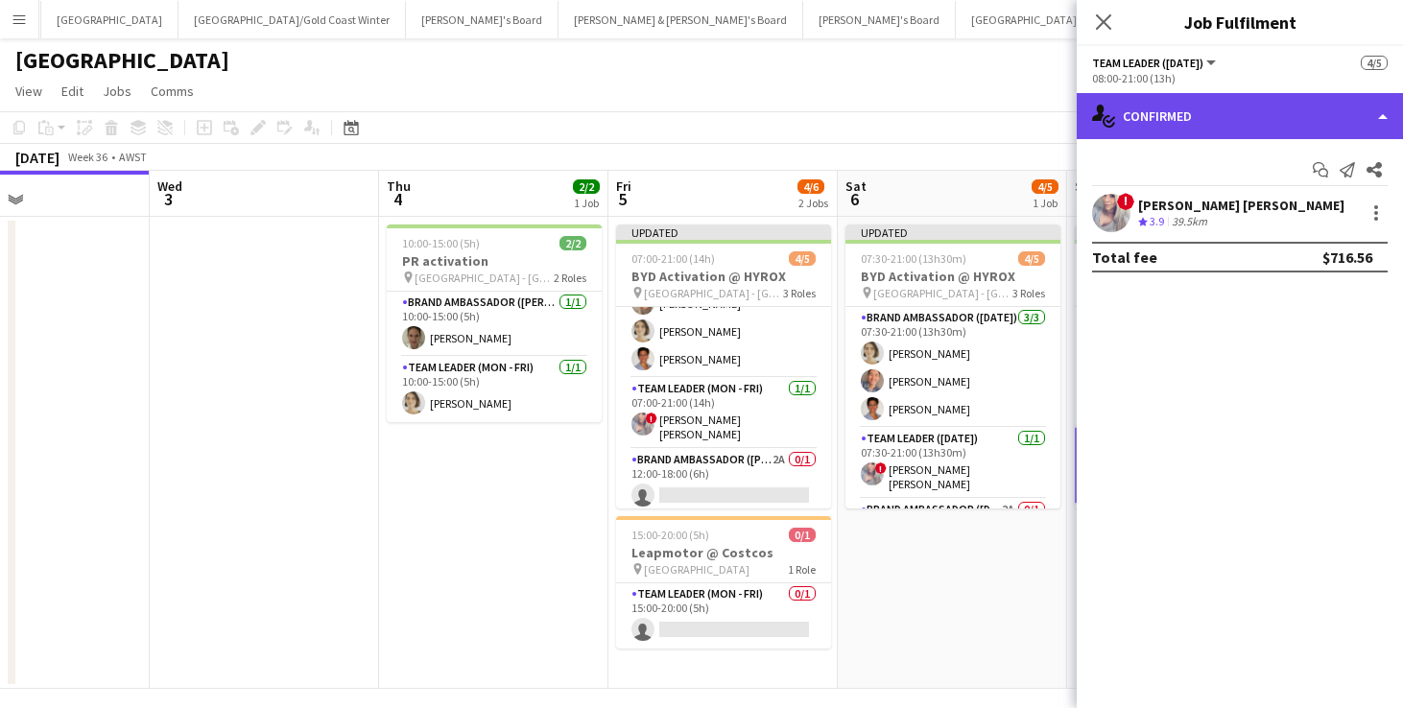
click at [1252, 120] on div "single-neutral-actions-check-2 Confirmed" at bounding box center [1240, 116] width 326 height 46
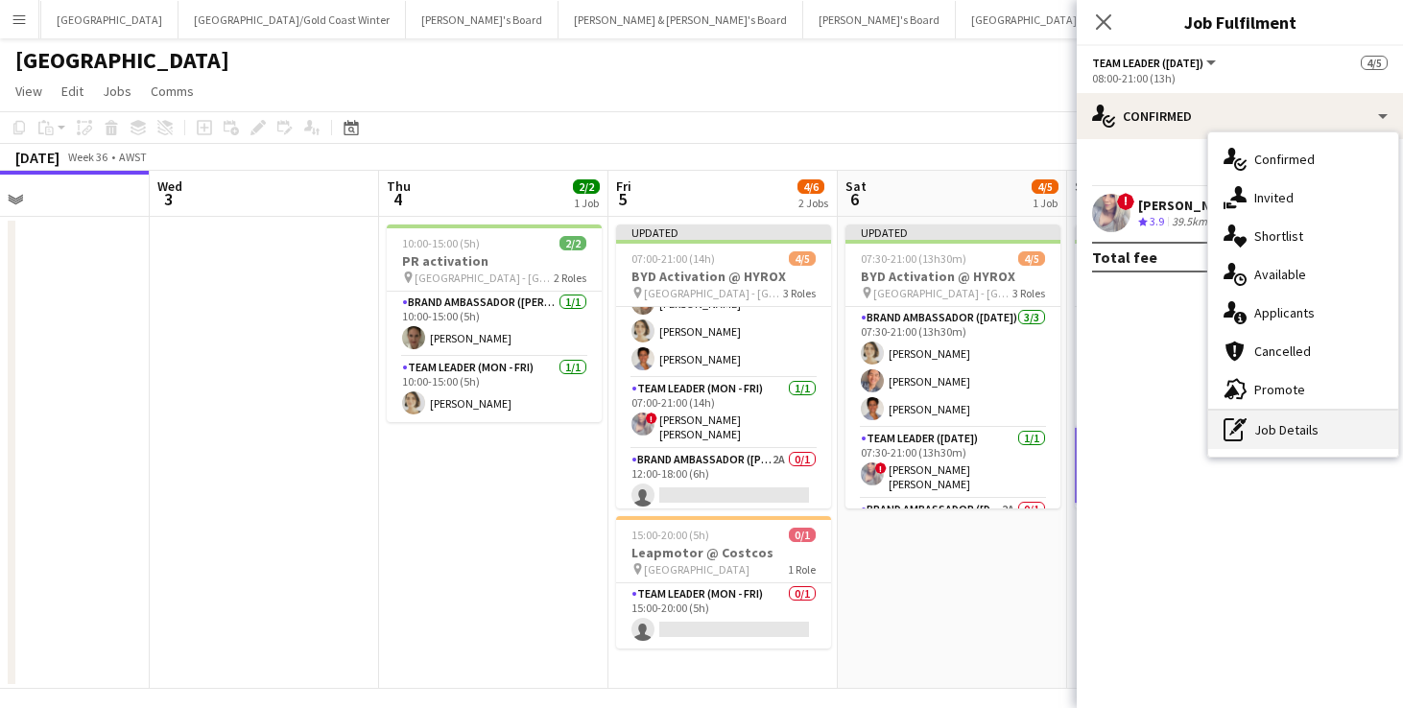
click at [1277, 438] on div "pen-write Job Details" at bounding box center [1303, 430] width 190 height 38
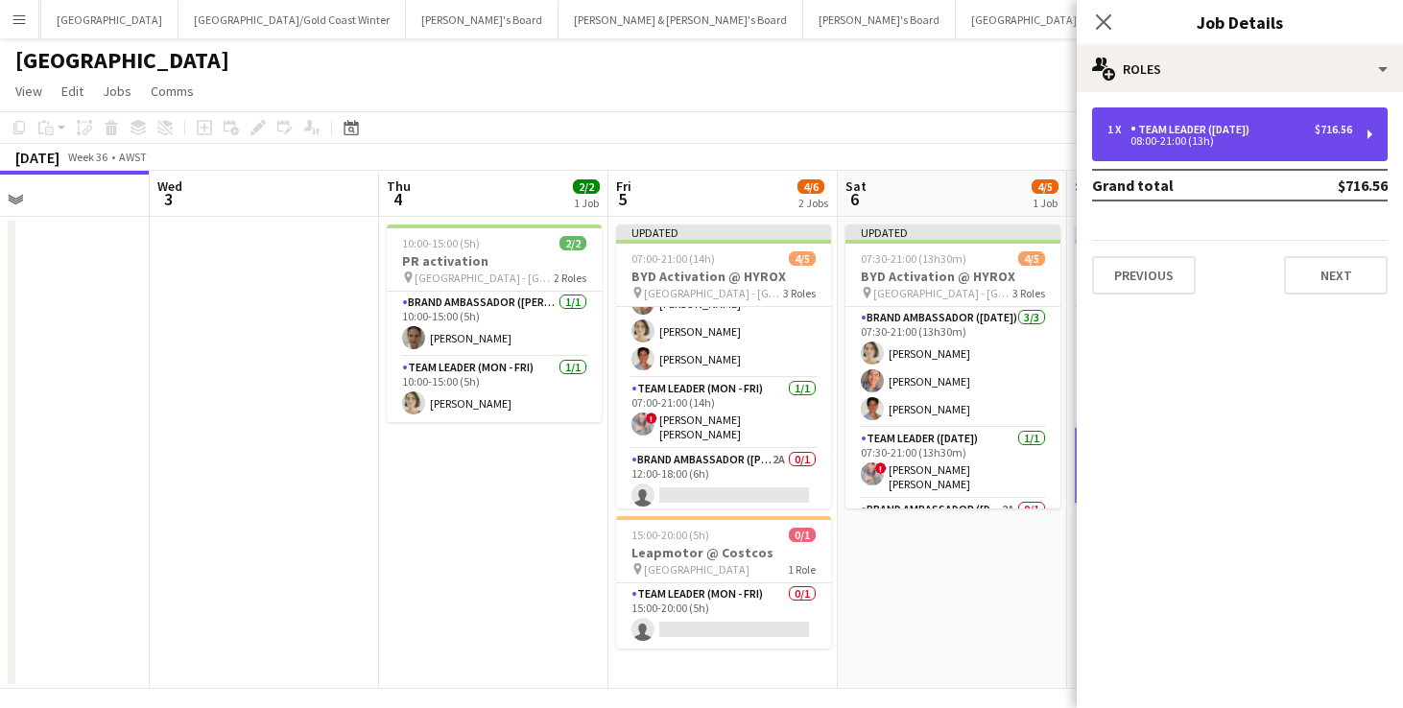
click at [1220, 141] on div "08:00-21:00 (13h)" at bounding box center [1230, 141] width 245 height 10
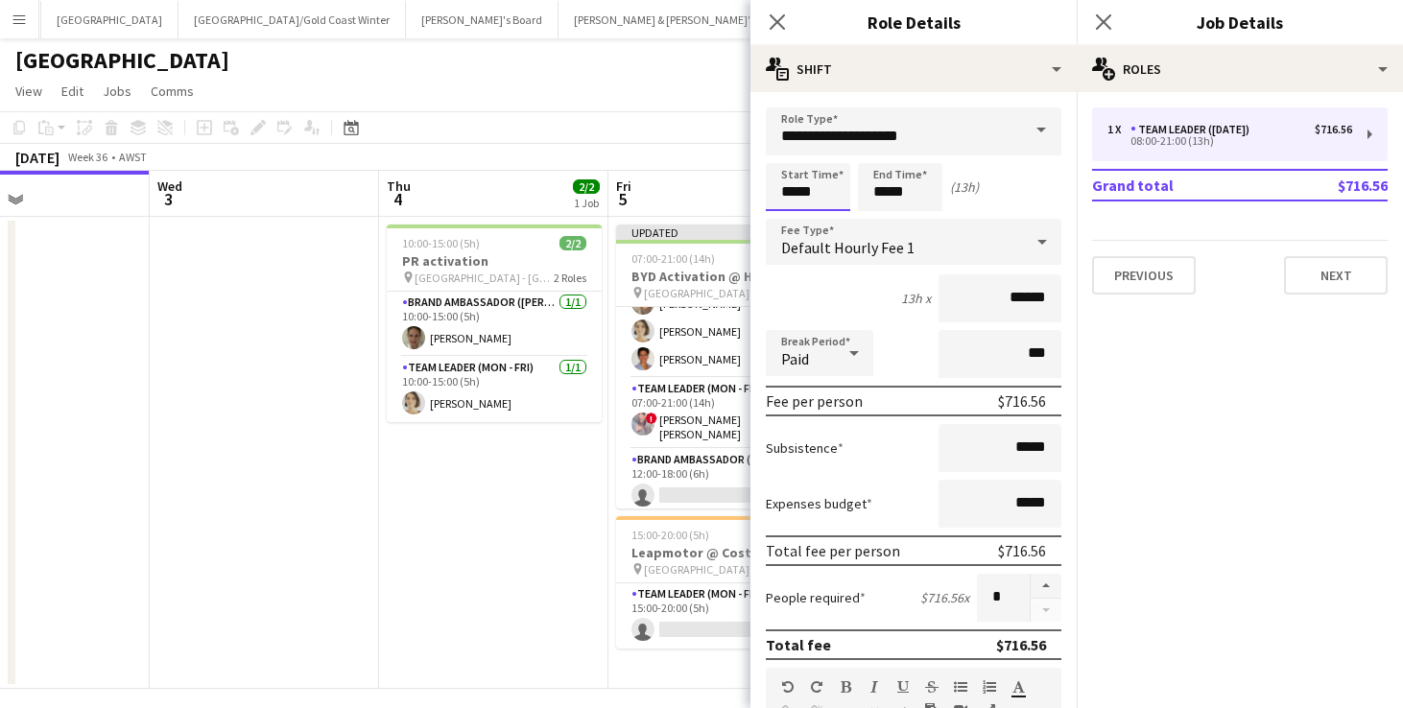
click at [792, 193] on input "*****" at bounding box center [808, 187] width 84 height 48
click at [789, 219] on div at bounding box center [789, 220] width 38 height 19
click at [824, 154] on div at bounding box center [827, 153] width 38 height 19
type input "*****"
click at [824, 154] on div at bounding box center [827, 153] width 38 height 19
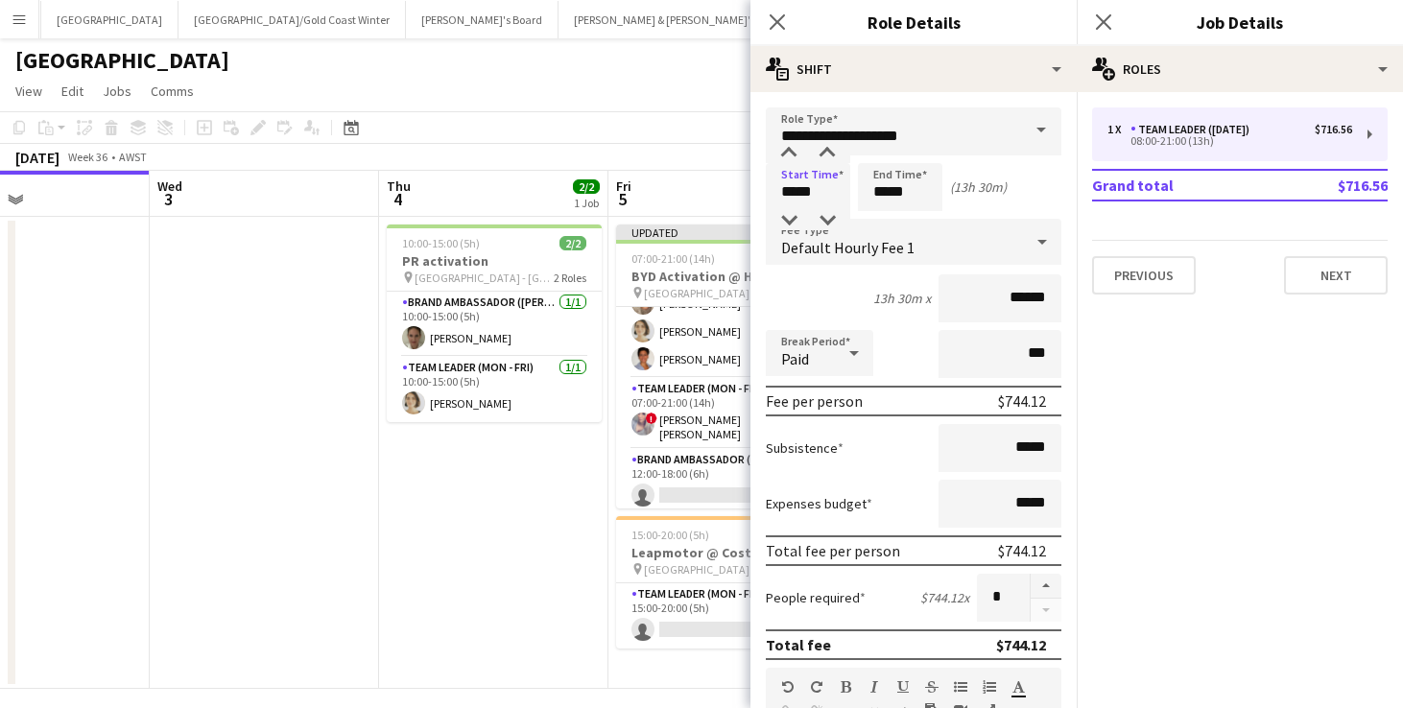
click at [491, 528] on app-date-cell "10:00-15:00 (5h) 2/2 PR activation pin Perth - WA 2 Roles Brand Ambassador (Mon…" at bounding box center [493, 453] width 229 height 472
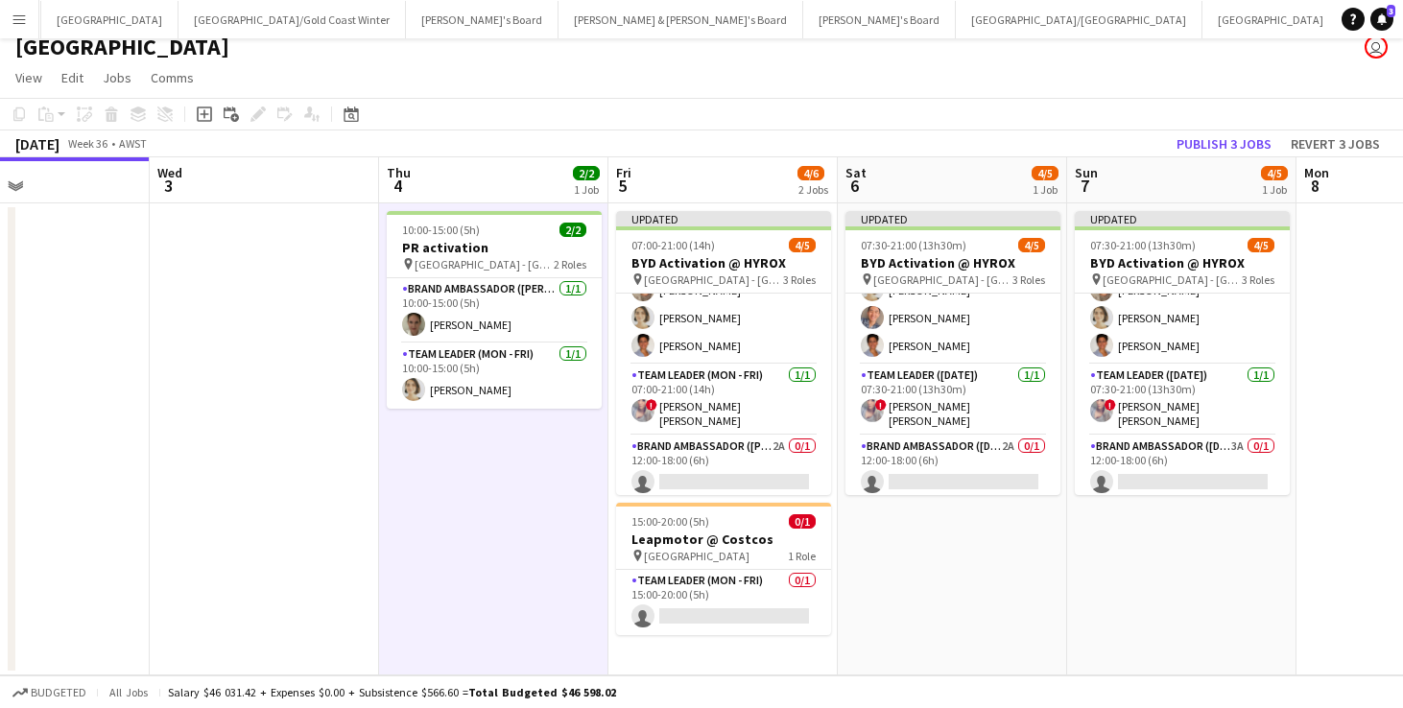
scroll to position [13, 0]
click at [1208, 143] on button "Publish 3 jobs" at bounding box center [1224, 143] width 110 height 25
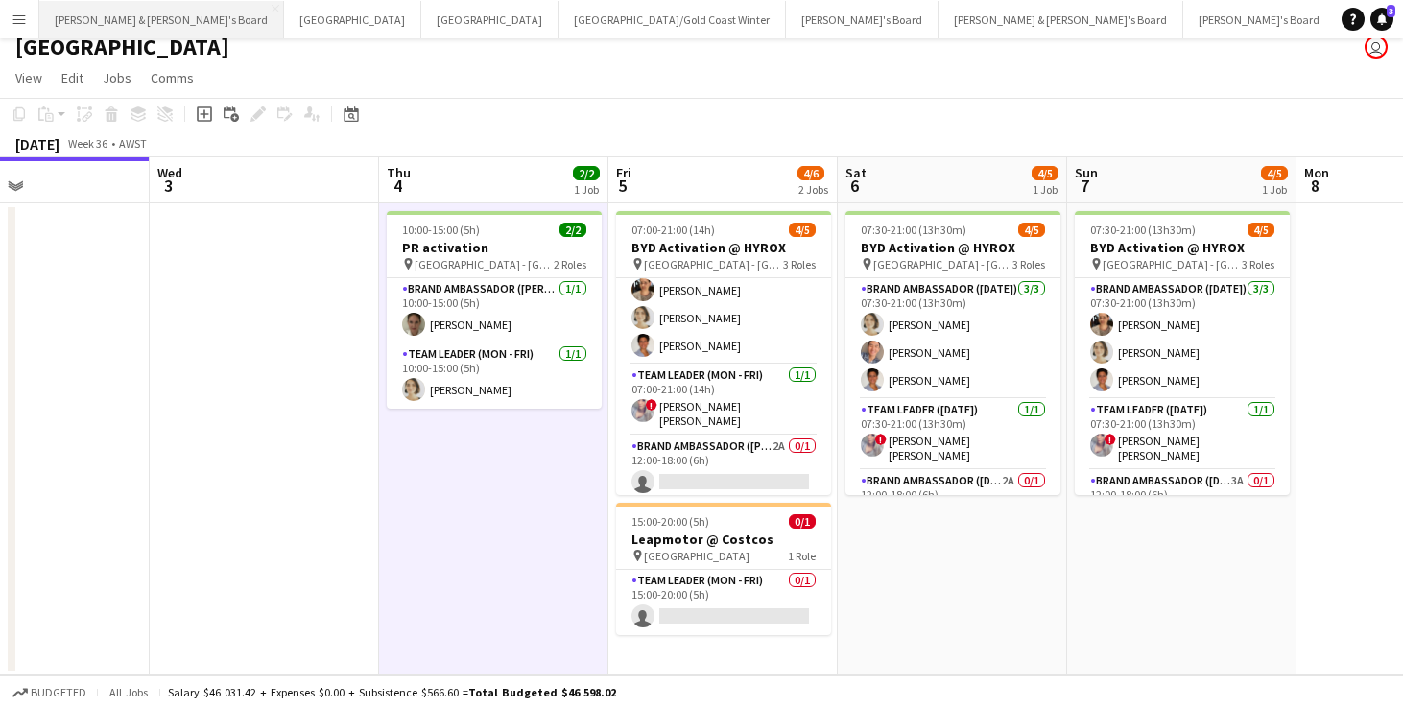
scroll to position [0, 0]
click at [121, 17] on button "[PERSON_NAME] & [PERSON_NAME]'s Board Close" at bounding box center [161, 19] width 245 height 37
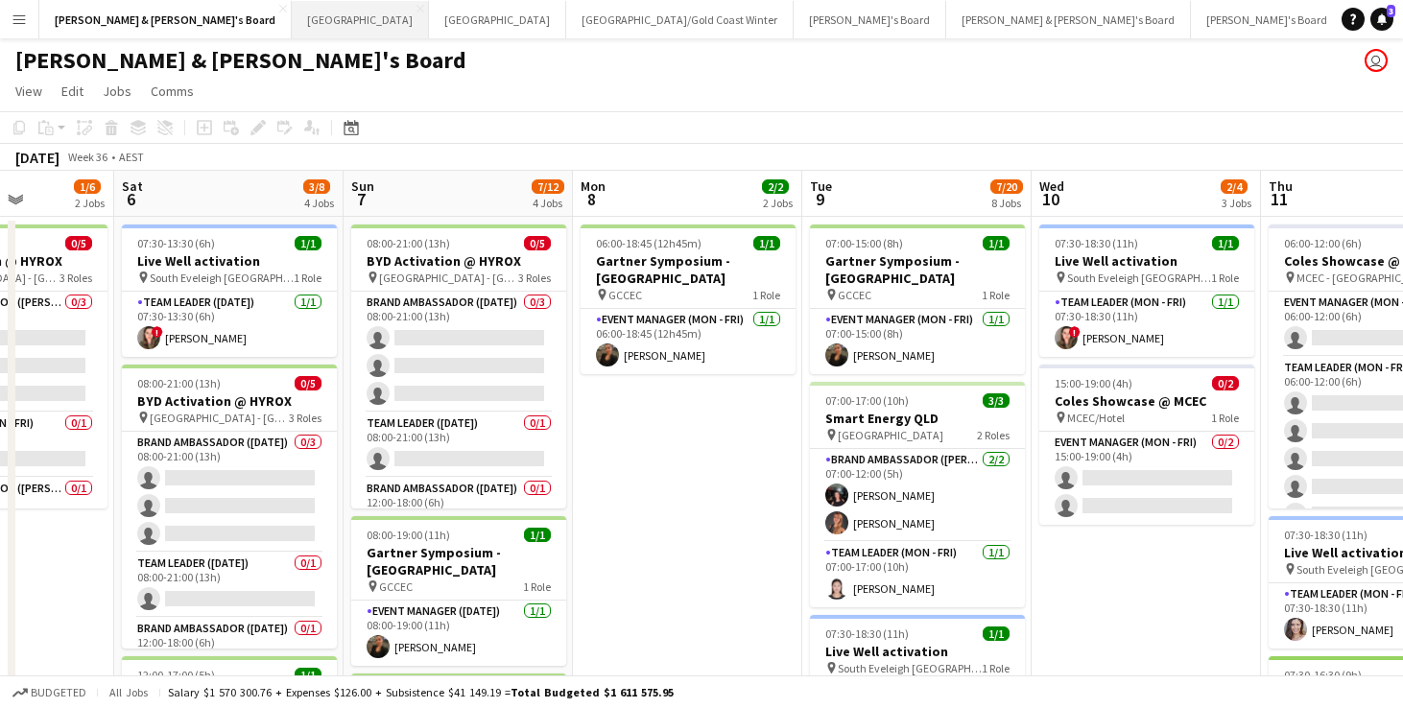
click at [292, 20] on button "Sydney Close" at bounding box center [360, 19] width 137 height 37
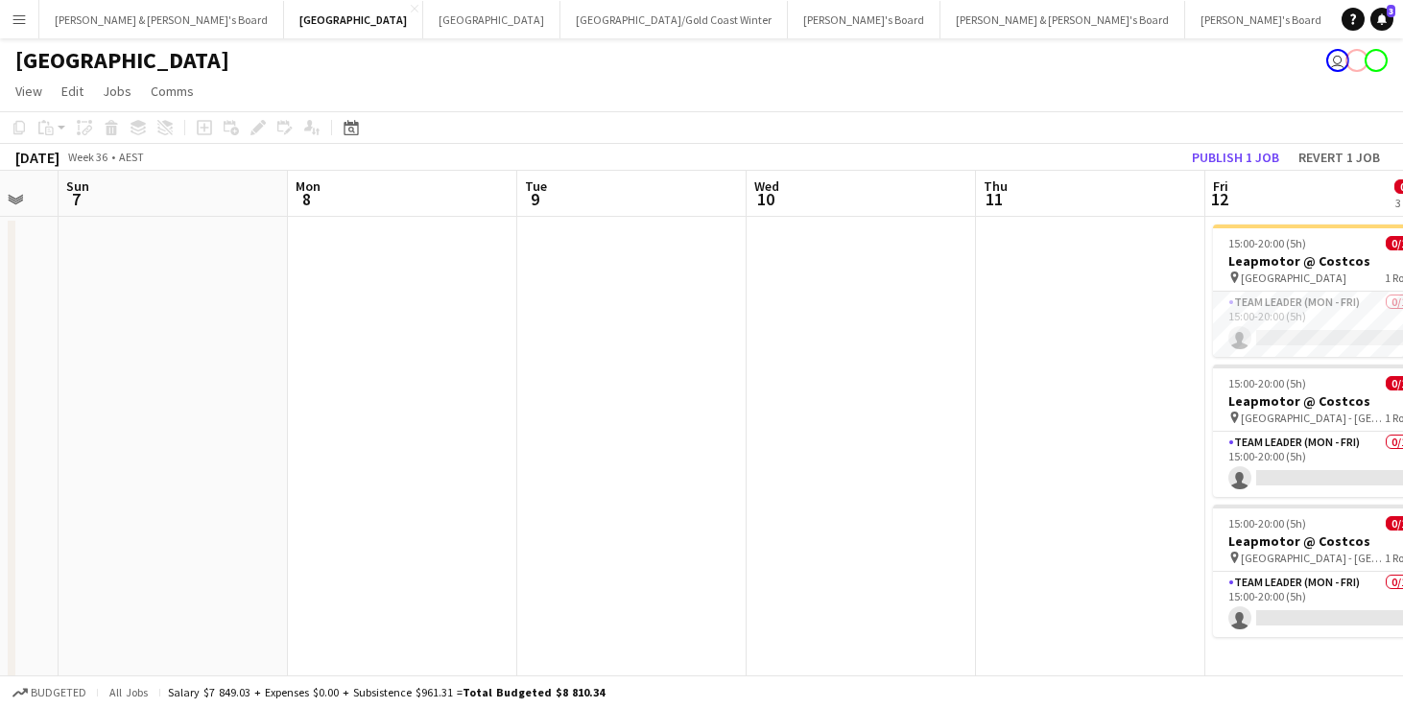
scroll to position [0, 865]
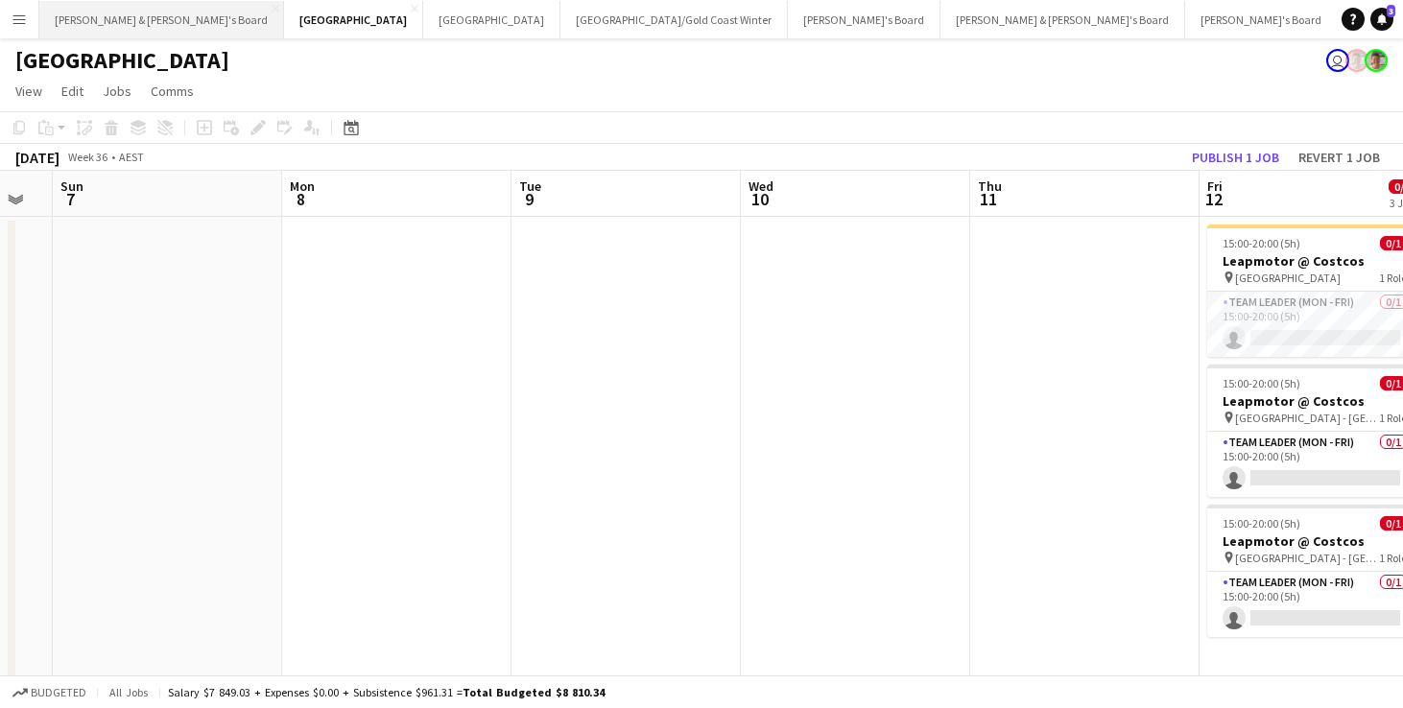
click at [146, 23] on button "[PERSON_NAME] & [PERSON_NAME]'s Board Close" at bounding box center [161, 19] width 245 height 37
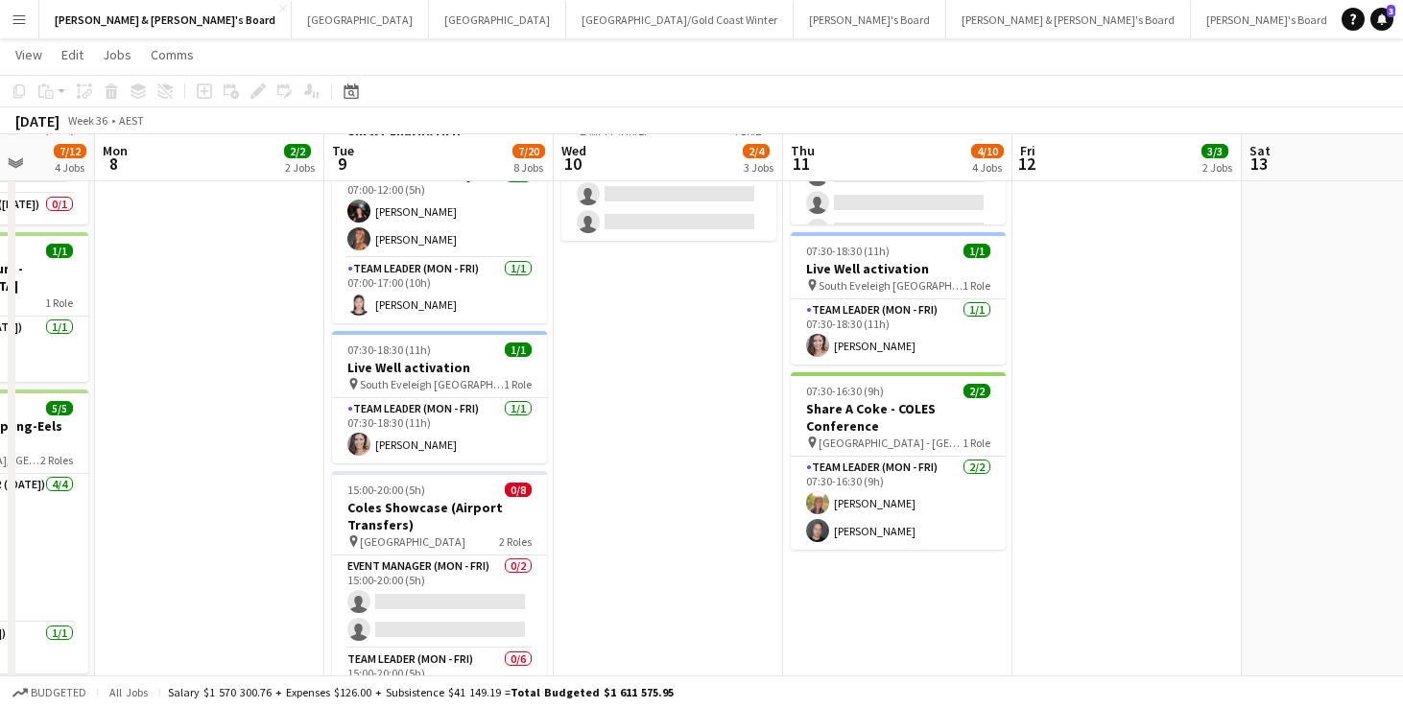
scroll to position [283, 0]
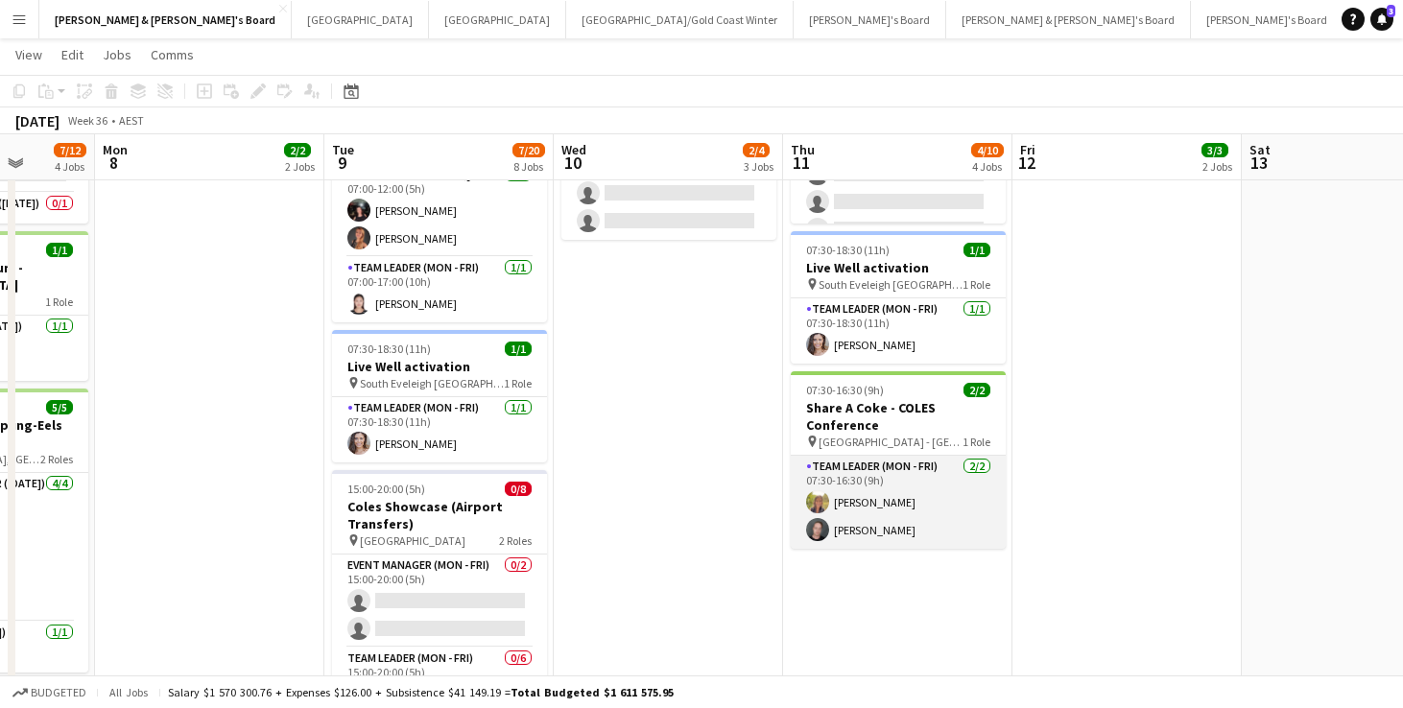
click at [848, 533] on app-card-role "Team Leader (Mon - Fri) [DATE] 07:30-16:30 (9h) [PERSON_NAME] Bourjau [PERSON_N…" at bounding box center [898, 502] width 215 height 93
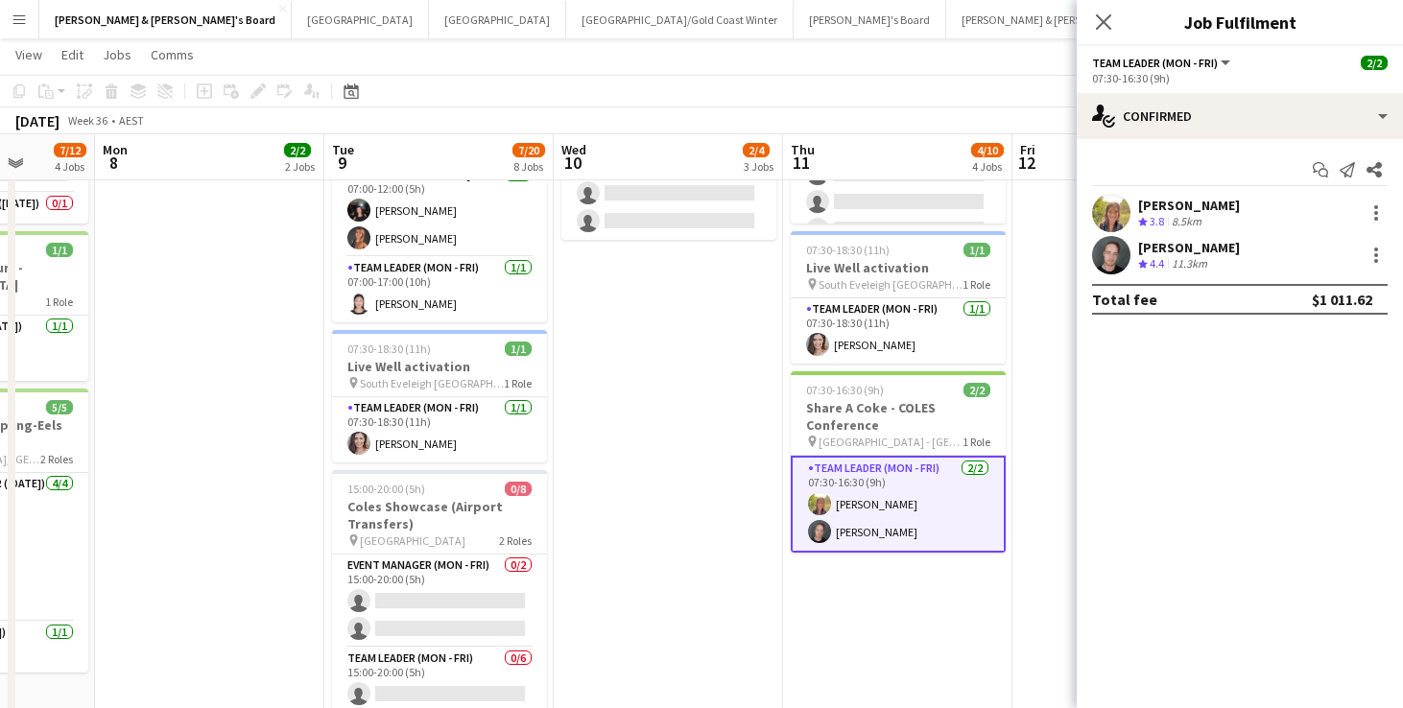
click at [1171, 256] on div "11.3km" at bounding box center [1189, 264] width 43 height 16
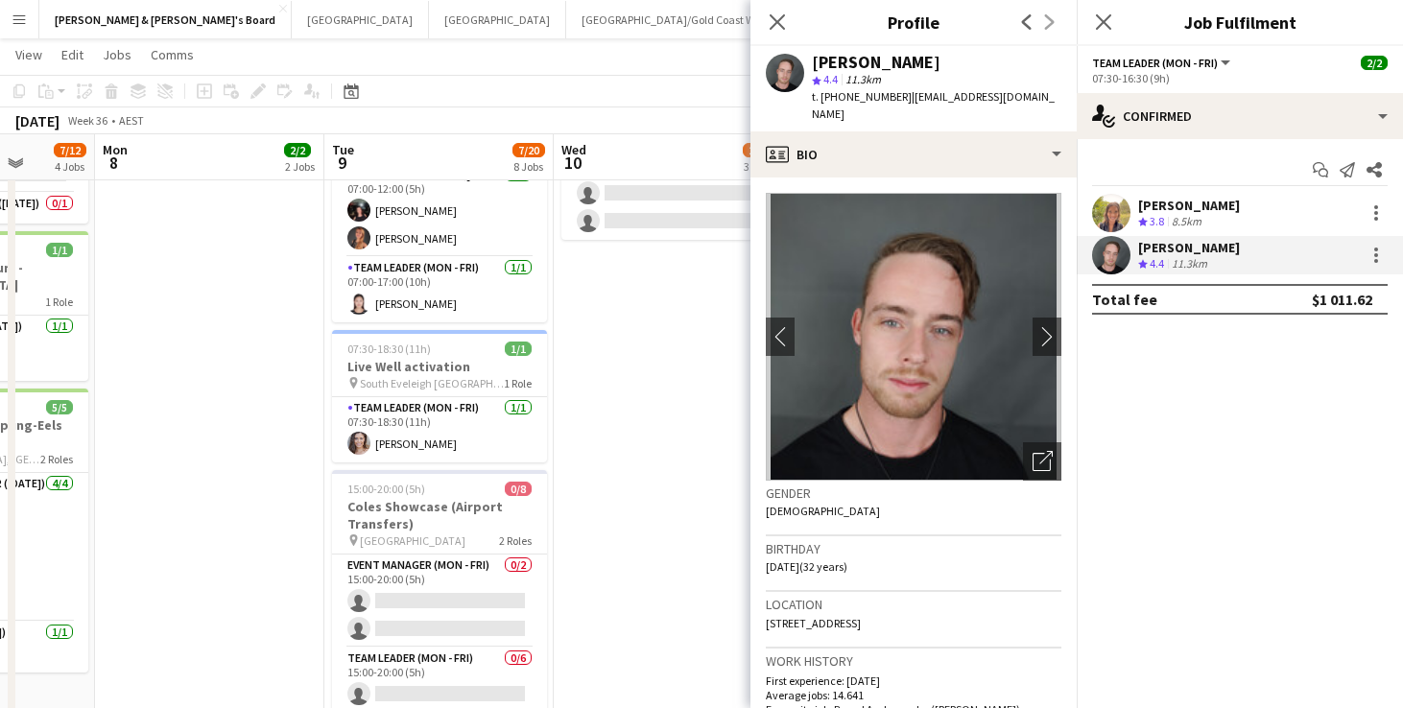
click at [1192, 208] on div "[PERSON_NAME]" at bounding box center [1189, 205] width 102 height 17
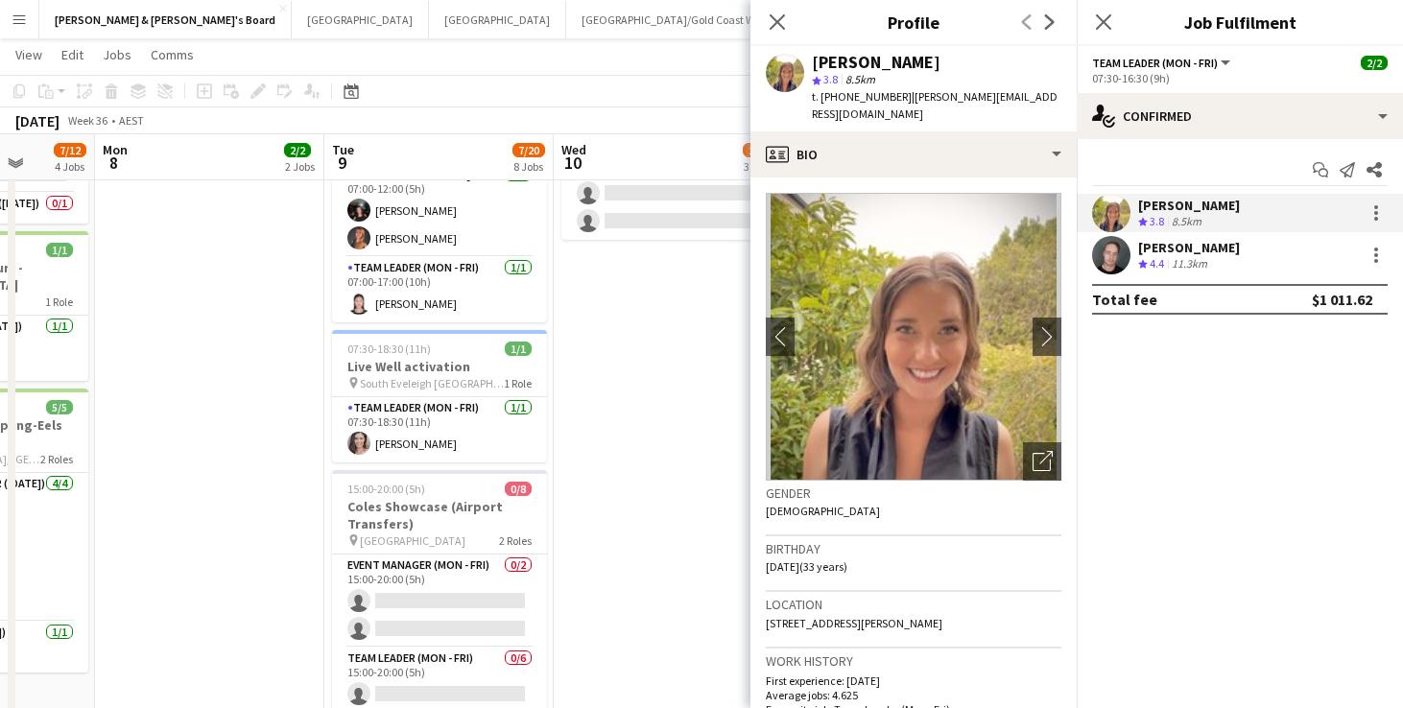
drag, startPoint x: 898, startPoint y: 96, endPoint x: 1057, endPoint y: 96, distance: 158.4
click at [1058, 101] on div "[PERSON_NAME] star 3.8 8.5km t. [PHONE_NUMBER] | [PERSON_NAME][EMAIL_ADDRESS][D…" at bounding box center [914, 88] width 326 height 85
copy span "[PERSON_NAME][EMAIL_ADDRESS][DOMAIN_NAME]"
